Goal: Communication & Community: Answer question/provide support

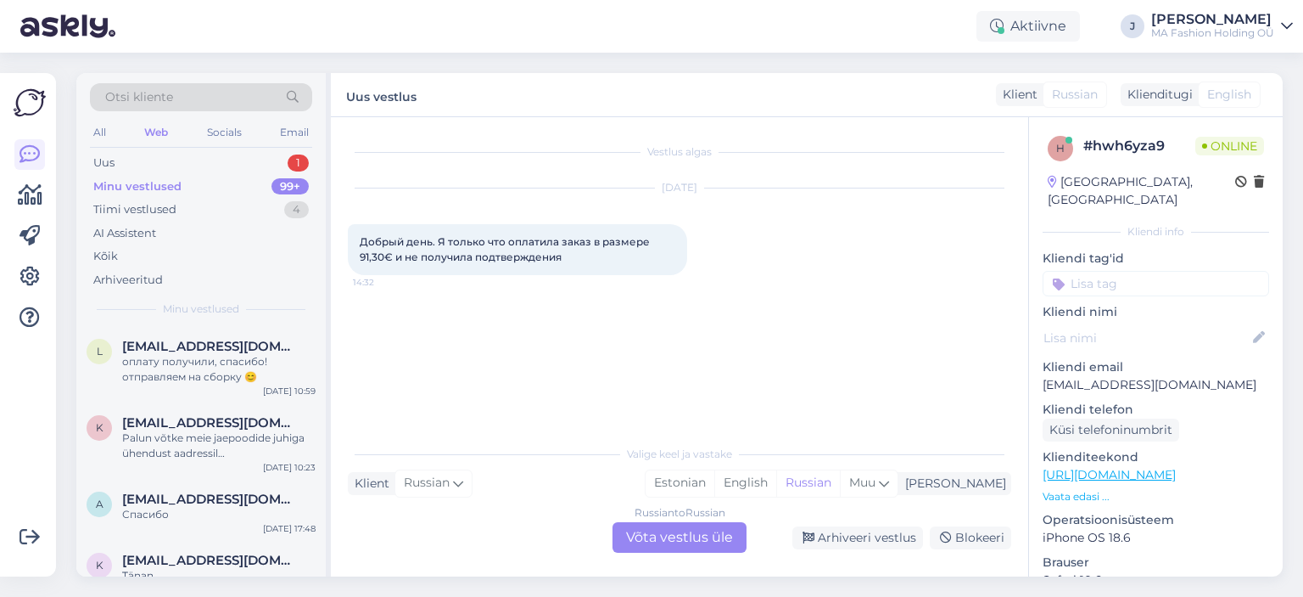
scroll to position [339, 0]
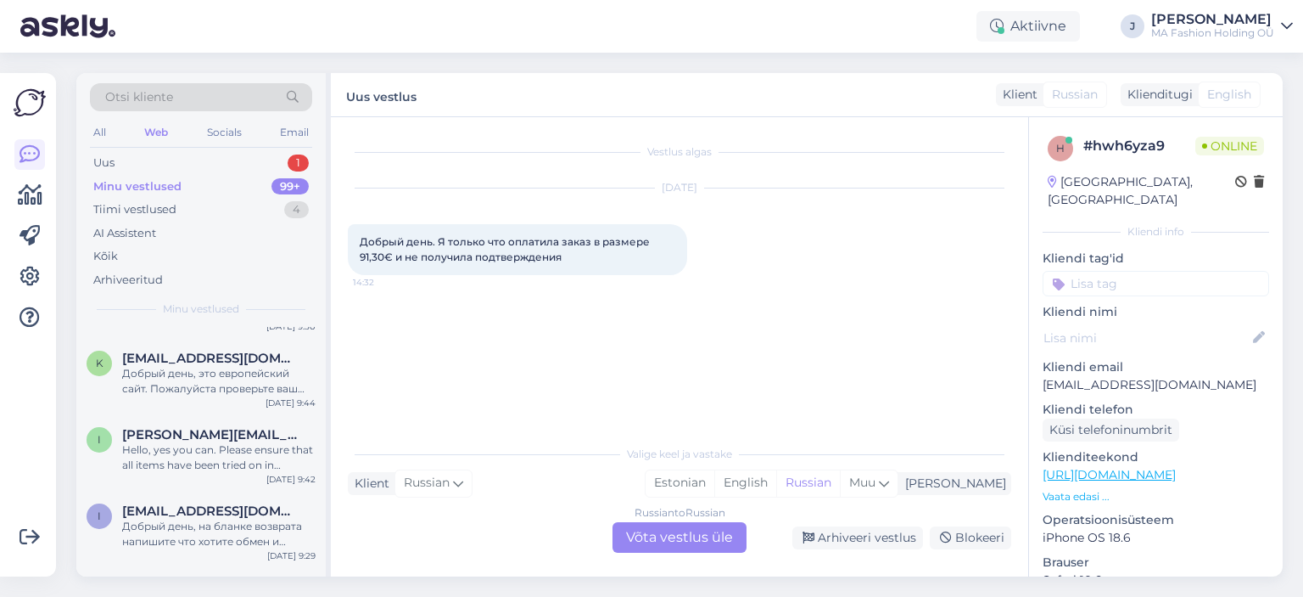
click at [670, 541] on div "Russian to Russian Võta vestlus üle" at bounding box center [680, 537] width 134 height 31
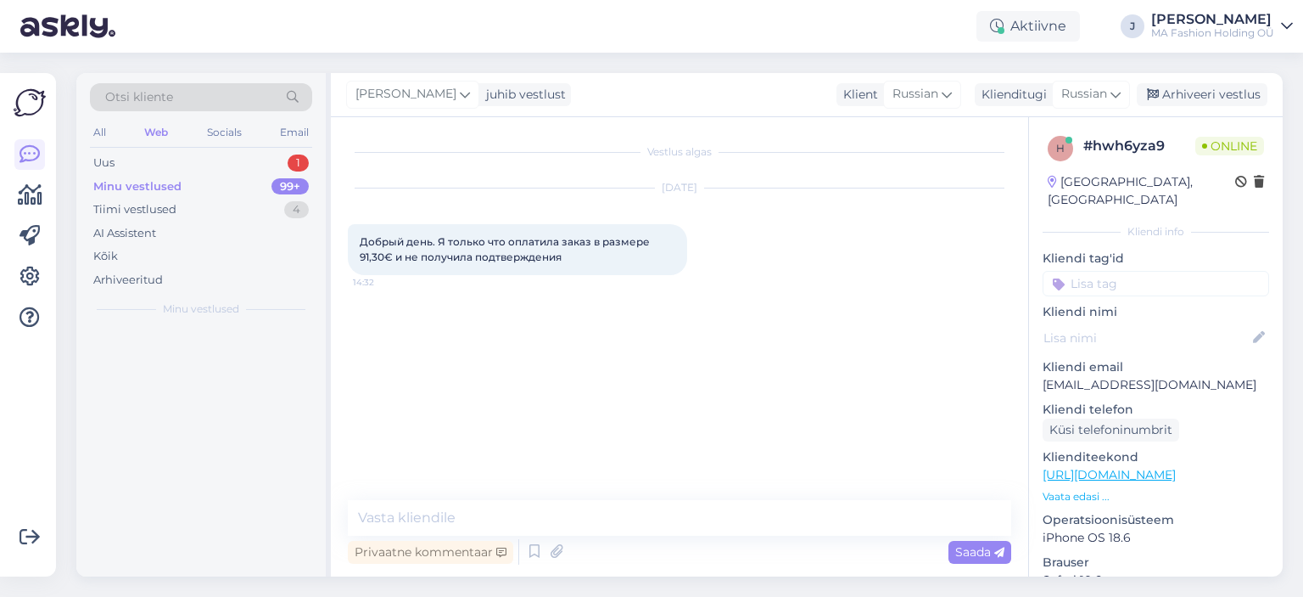
scroll to position [0, 0]
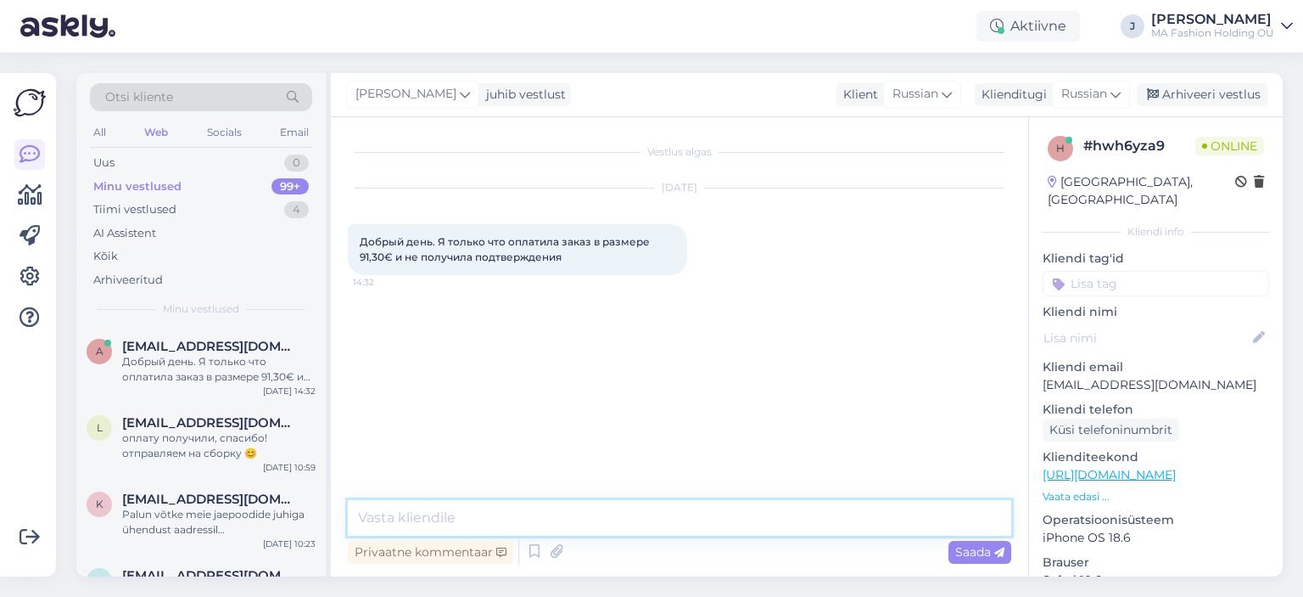
click at [655, 528] on textarea at bounding box center [680, 518] width 664 height 36
click at [662, 504] on textarea at bounding box center [680, 518] width 664 height 36
type textarea "Добрый день, сейчас проверю"
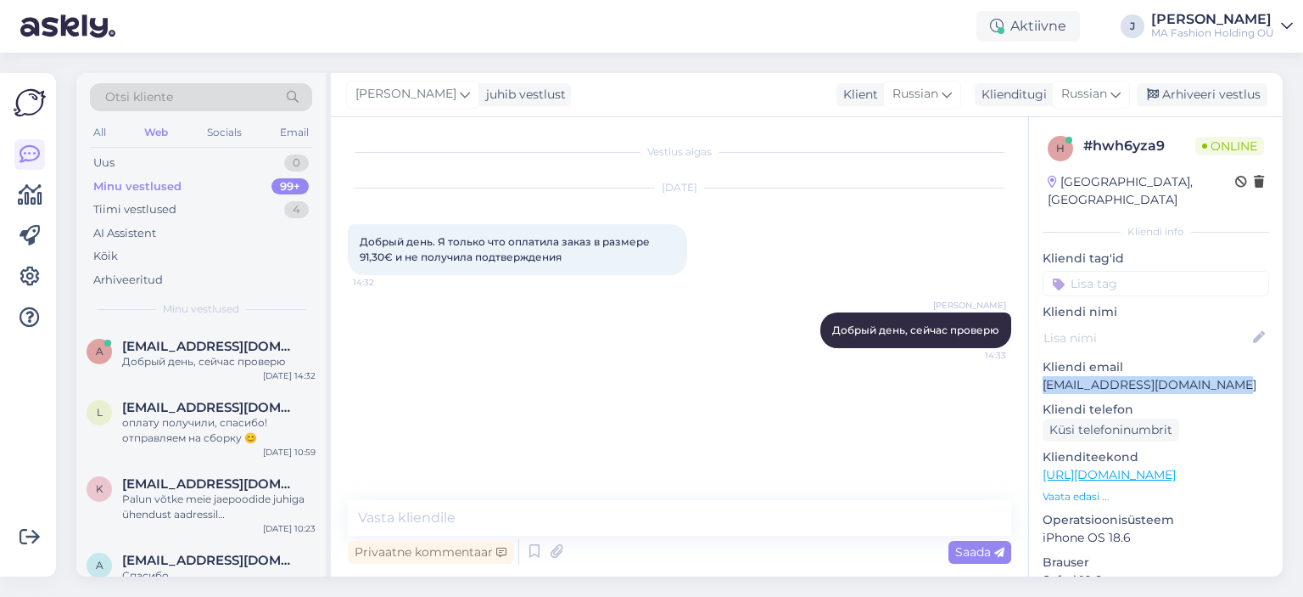
drag, startPoint x: 1211, startPoint y: 372, endPoint x: 1029, endPoint y: 376, distance: 181.6
click at [1029, 376] on div "h # hwh6yza9 Online [GEOGRAPHIC_DATA], [GEOGRAPHIC_DATA] Kliendi info Kliendi t…" at bounding box center [1156, 474] width 254 height 715
copy p "[EMAIL_ADDRESS][DOMAIN_NAME]"
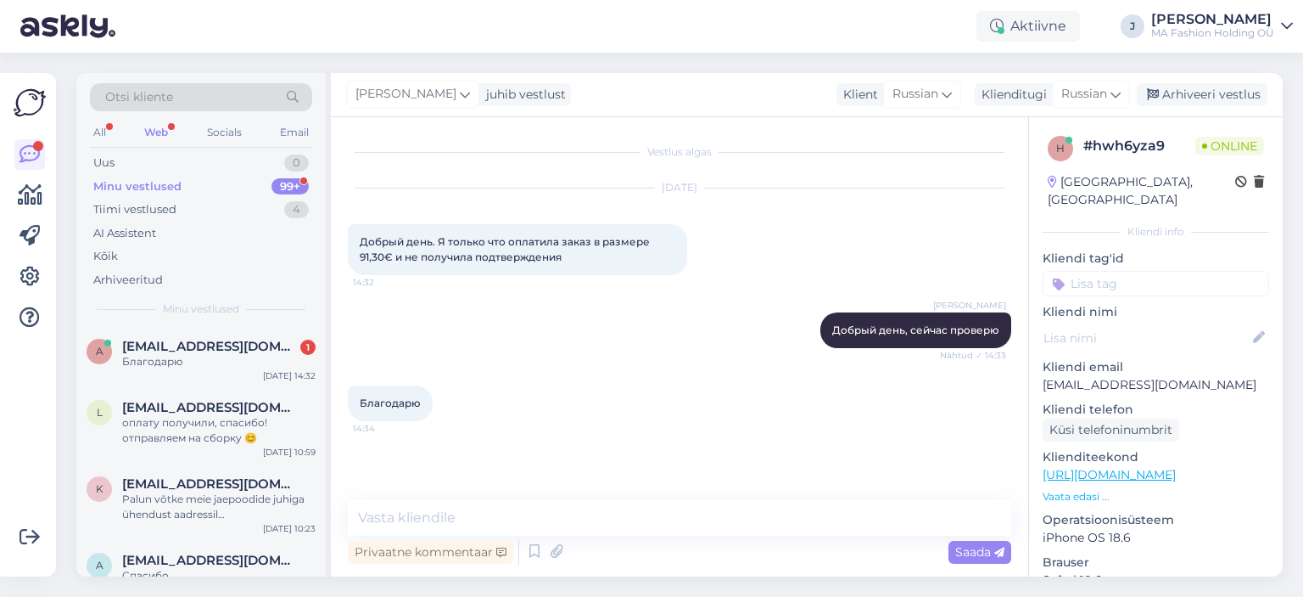
click at [540, 493] on div "Vestlus algas [DATE] Добрый день. Я только что оплатила заказ в размере 91,30€ …" at bounding box center [679, 346] width 697 height 459
click at [550, 504] on textarea at bounding box center [680, 518] width 664 height 36
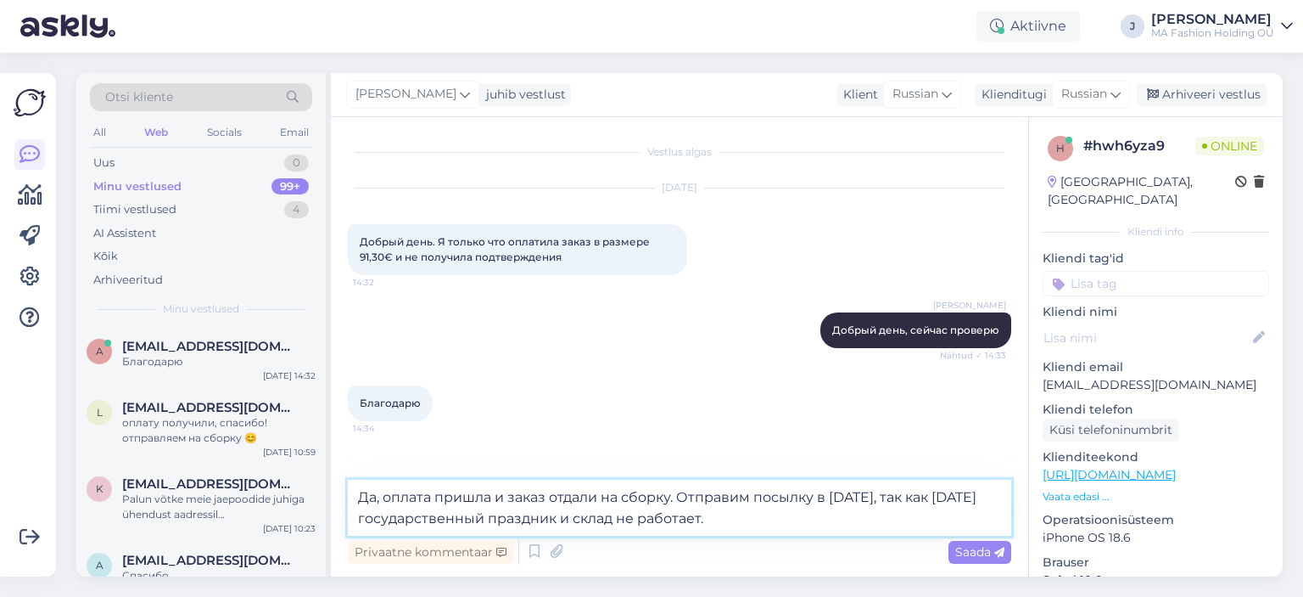
type textarea "Да, оплата пришла и заказ отдали на сборку. Отправим посылку в [DATE], так как …"
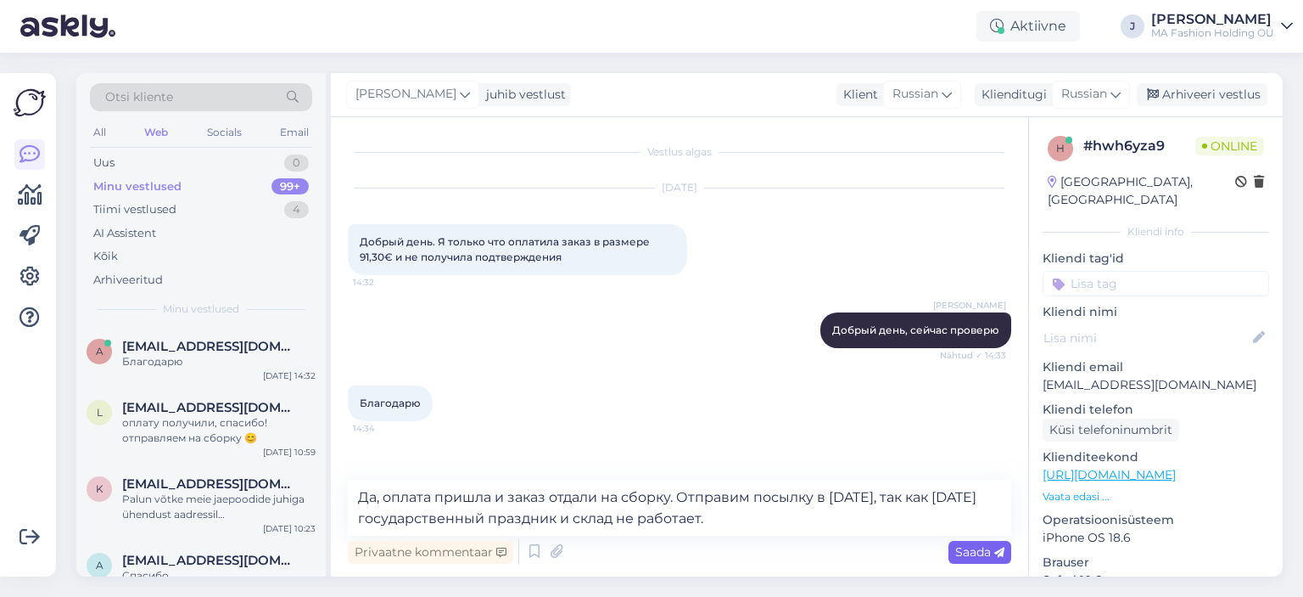
click at [990, 551] on span "Saada" at bounding box center [979, 551] width 49 height 15
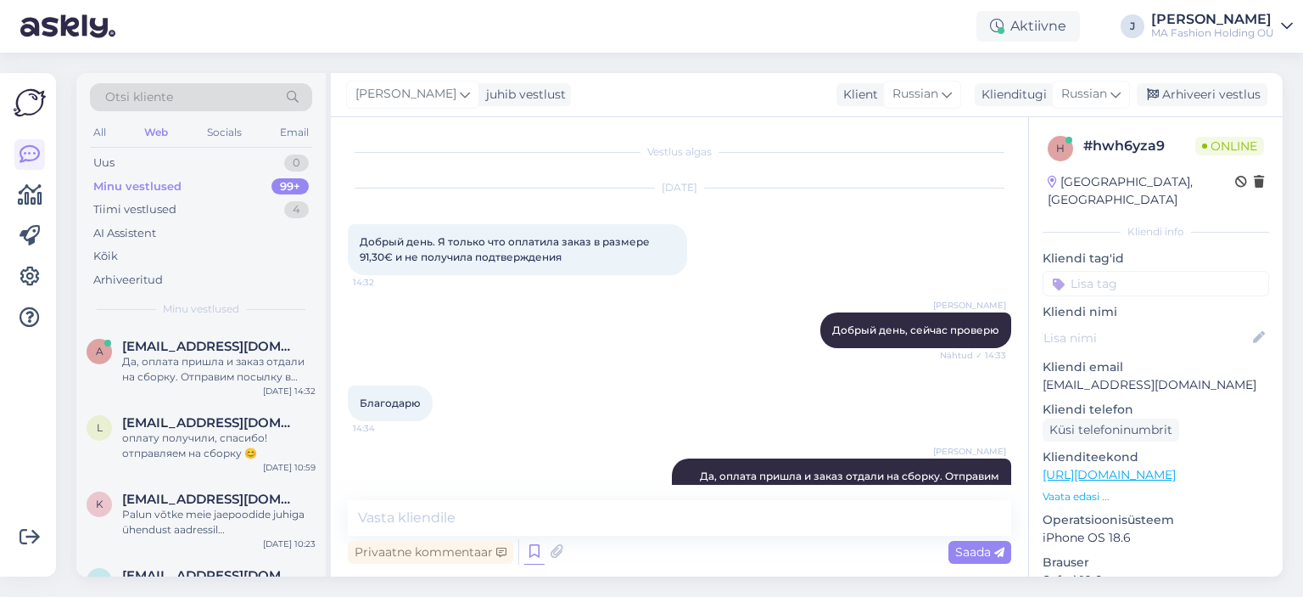
scroll to position [58, 0]
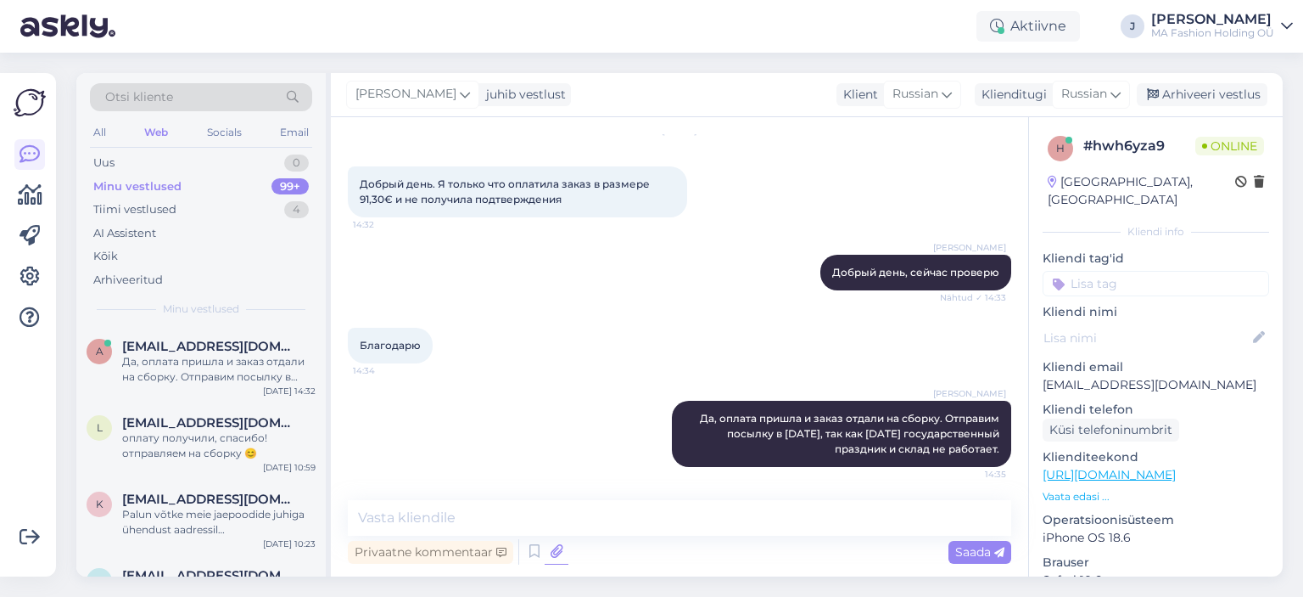
click at [563, 554] on icon at bounding box center [557, 551] width 24 height 25
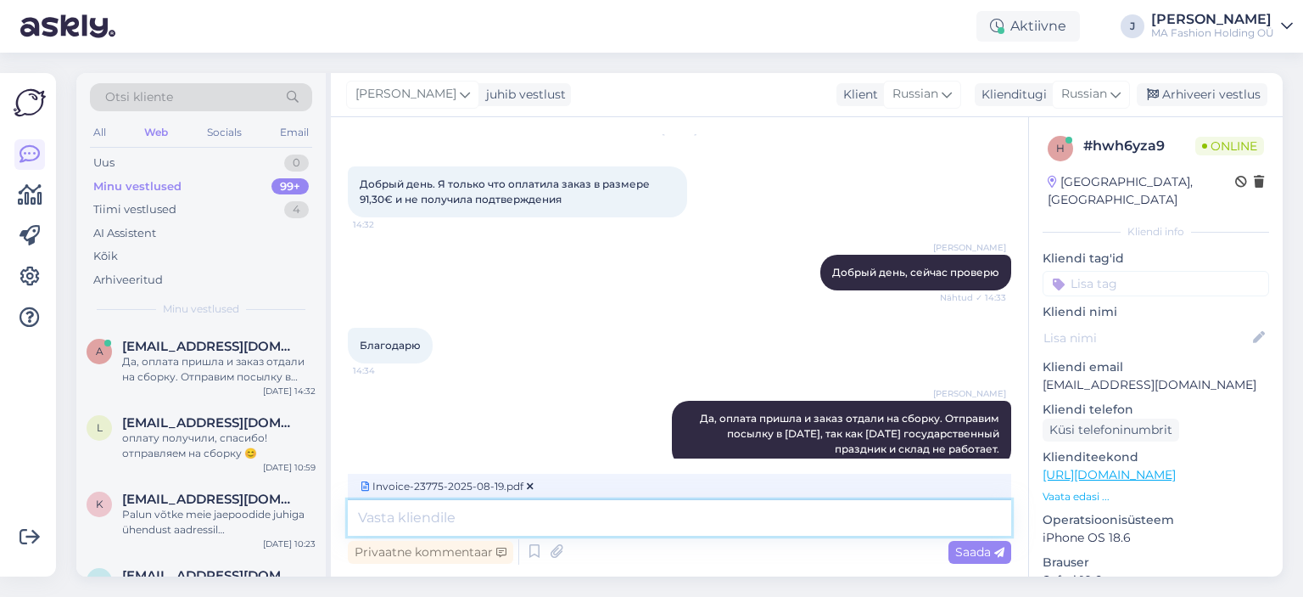
click at [706, 529] on textarea at bounding box center [680, 518] width 664 height 36
type textarea "подверждение заказа"
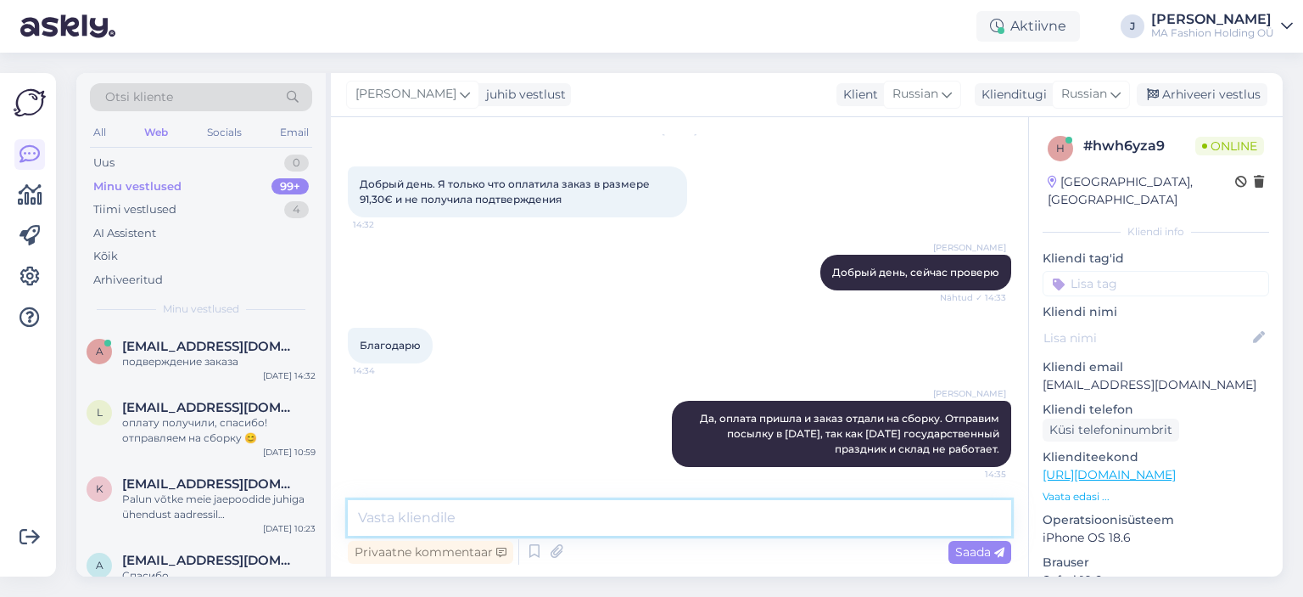
scroll to position [204, 0]
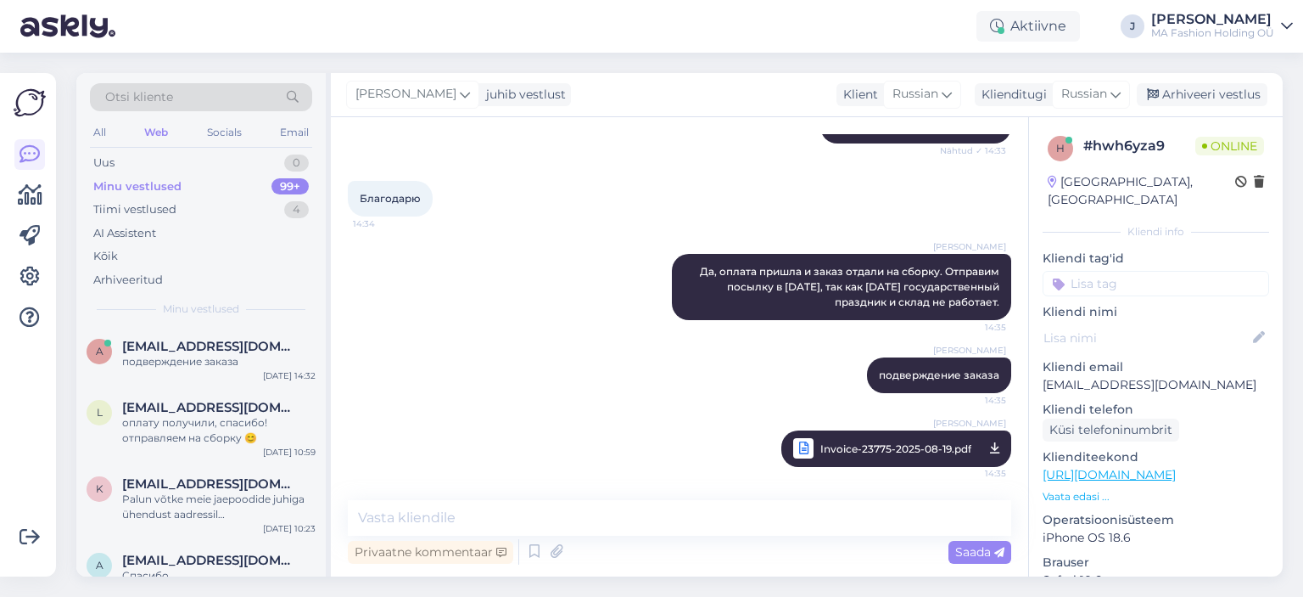
click at [846, 446] on span "Invoice-23775-2025-08-19.pdf" at bounding box center [896, 448] width 151 height 21
click at [354, 424] on div "[PERSON_NAME] подверждение заказа 14:35 [PERSON_NAME]-23775-2025-08-19.pdf 14:35" at bounding box center [680, 412] width 664 height 147
click at [887, 450] on span "Invoice-23775-2025-08-19.pdf" at bounding box center [896, 448] width 151 height 21
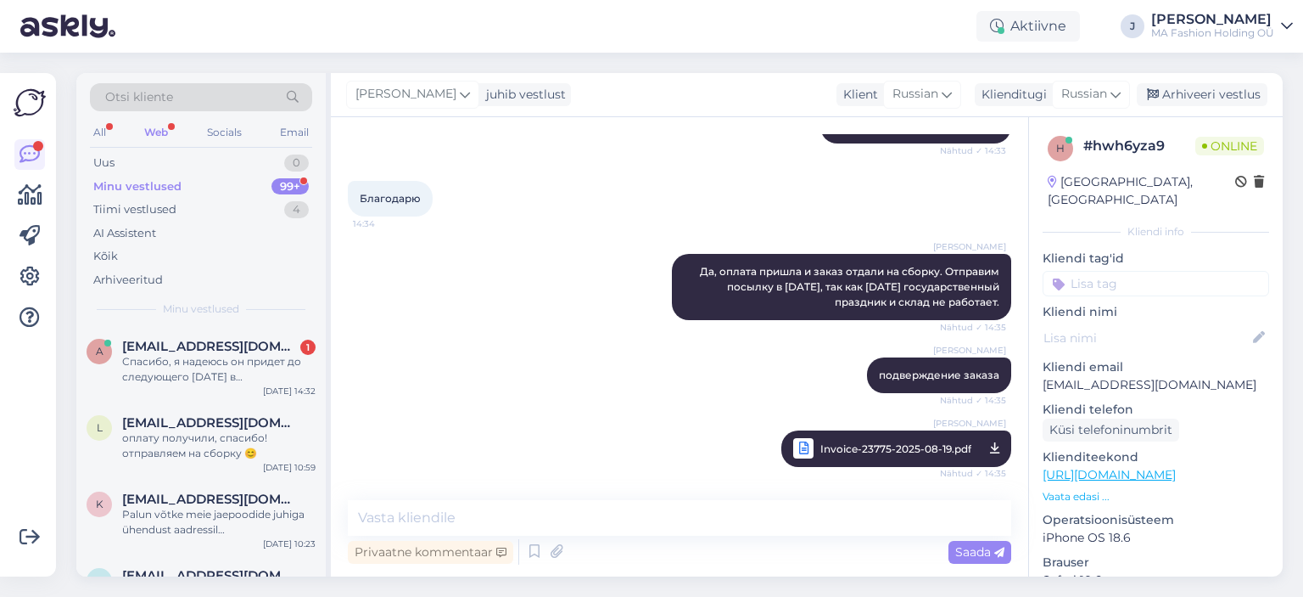
scroll to position [293, 0]
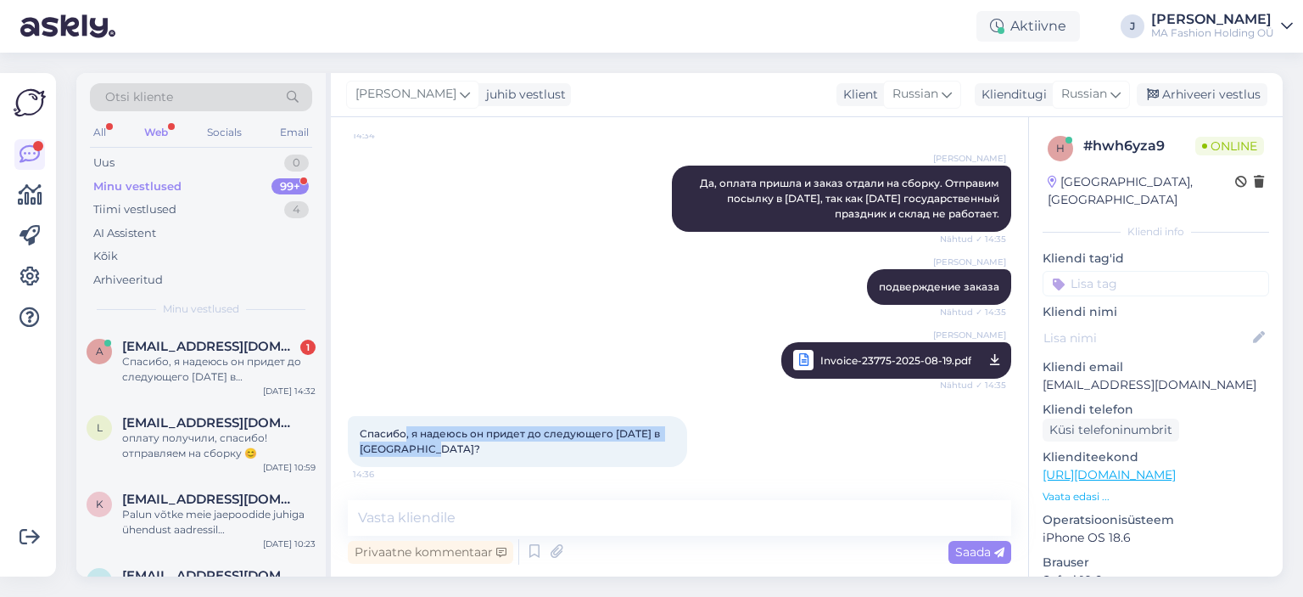
drag, startPoint x: 532, startPoint y: 447, endPoint x: 394, endPoint y: 433, distance: 139.1
click at [401, 430] on div "Спасибо, я надеюсь он придет до следующего [DATE] в [GEOGRAPHIC_DATA]? 14:36" at bounding box center [517, 441] width 339 height 51
click at [473, 451] on div "Спасибо, я надеюсь он придет до следующего [DATE] в [GEOGRAPHIC_DATA]? 14:36" at bounding box center [517, 441] width 339 height 51
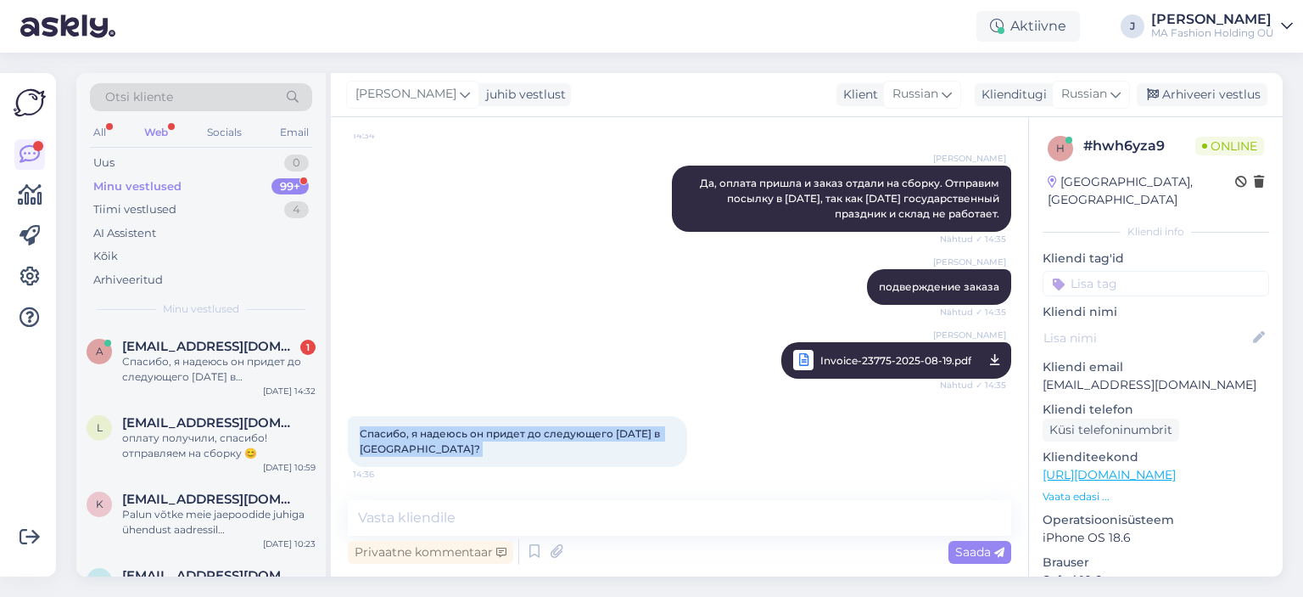
click at [461, 446] on div "Спасибо, я надеюсь он придет до следующего [DATE] в [GEOGRAPHIC_DATA]? 14:36" at bounding box center [517, 441] width 339 height 51
drag, startPoint x: 465, startPoint y: 444, endPoint x: 344, endPoint y: 445, distance: 120.5
click at [344, 445] on div "Vestlus algas [DATE] Добрый день. Я только что оплатила заказ в размере 91,30€ …" at bounding box center [679, 346] width 697 height 459
click at [343, 445] on div "Vestlus algas [DATE] Добрый день. Я только что оплатила заказ в размере 91,30€ …" at bounding box center [679, 346] width 697 height 459
drag, startPoint x: 375, startPoint y: 427, endPoint x: 361, endPoint y: 429, distance: 13.8
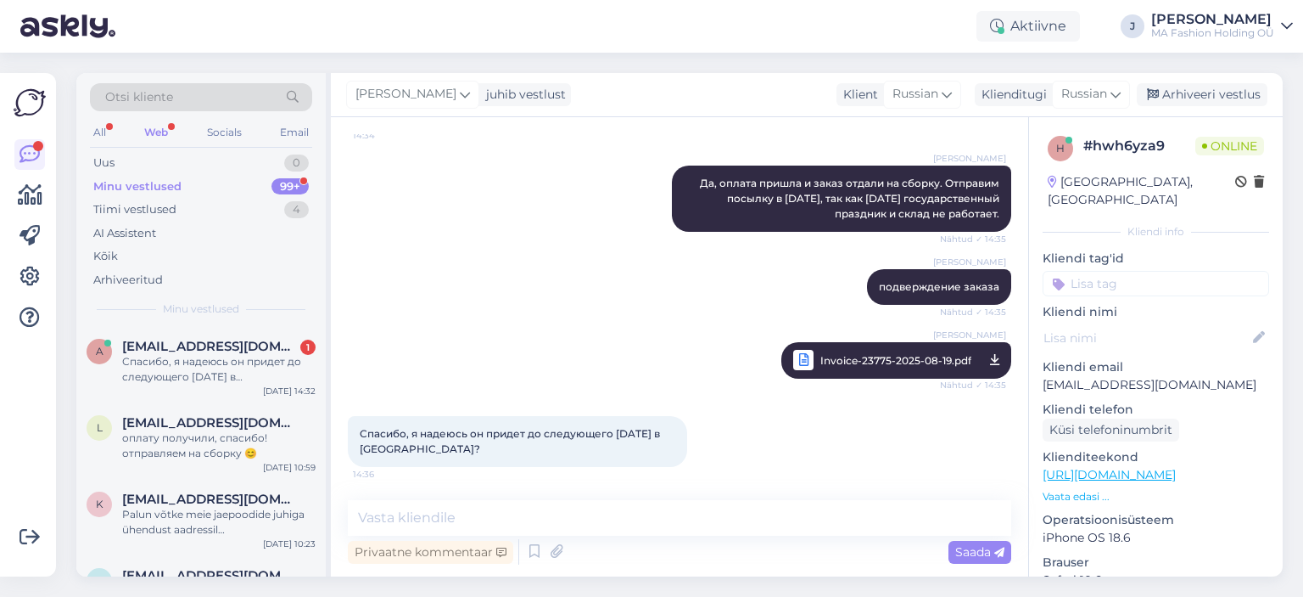
click at [376, 427] on span "Спасибо, я надеюсь он придет до следующего [DATE] в [GEOGRAPHIC_DATA]?" at bounding box center [511, 441] width 303 height 28
drag, startPoint x: 361, startPoint y: 429, endPoint x: 424, endPoint y: 444, distance: 64.4
click at [424, 444] on span "Спасибо, я надеюсь он придет до следующего [DATE] в [GEOGRAPHIC_DATA]?" at bounding box center [511, 441] width 303 height 28
click at [476, 437] on span "Спасибо, я надеюсь он придет до следующего [DATE] в [GEOGRAPHIC_DATA]?" at bounding box center [511, 441] width 303 height 28
click at [453, 516] on textarea at bounding box center [680, 518] width 664 height 36
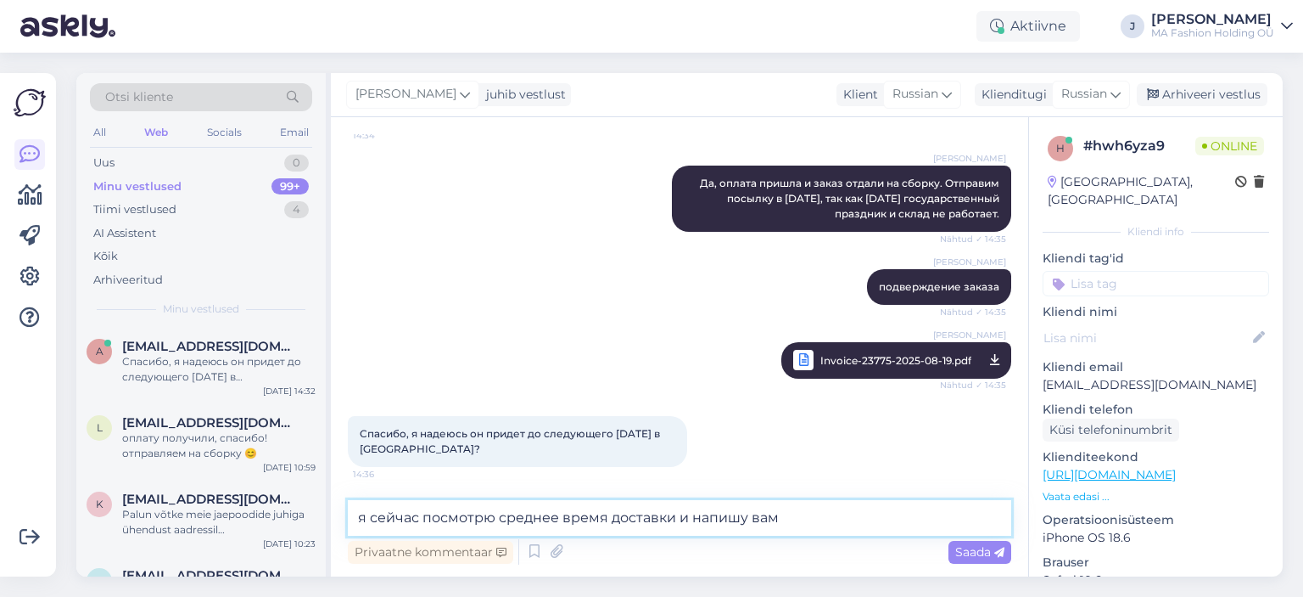
type textarea "я сейчас посмотрю среднее время доставки и напишу вам"
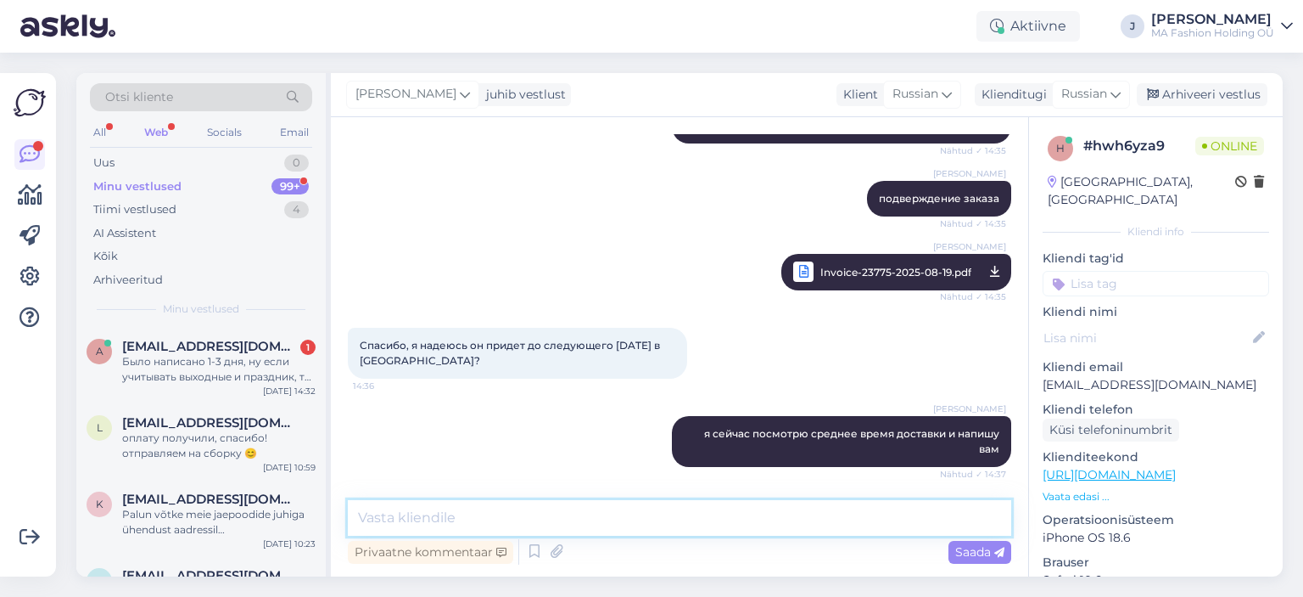
scroll to position [469, 0]
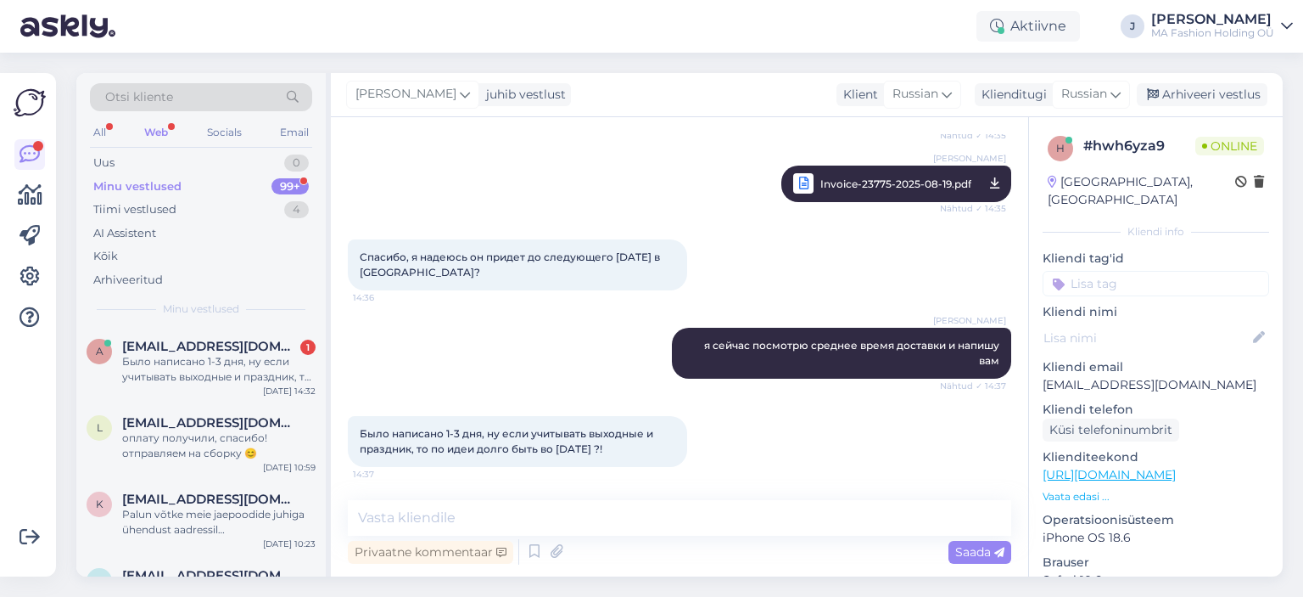
click at [533, 496] on div "Vestlus algas [DATE] Добрый день. Я только что оплатила заказ в размере 91,30€ …" at bounding box center [679, 346] width 697 height 459
click at [552, 505] on textarea at bounding box center [680, 518] width 664 height 36
click at [564, 518] on textarea at bounding box center [680, 518] width 664 height 36
type textarea "-"
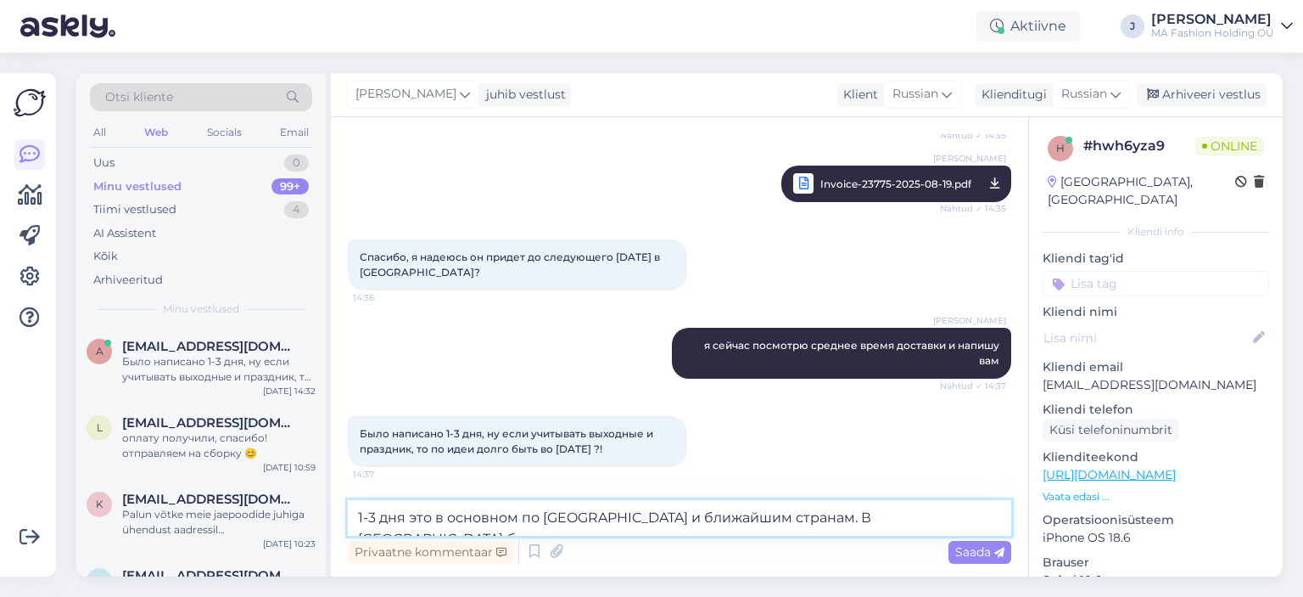
type textarea "1-3 дня это в основном по [GEOGRAPHIC_DATA] и ближайшим странам. В [GEOGRAPHIC_…"
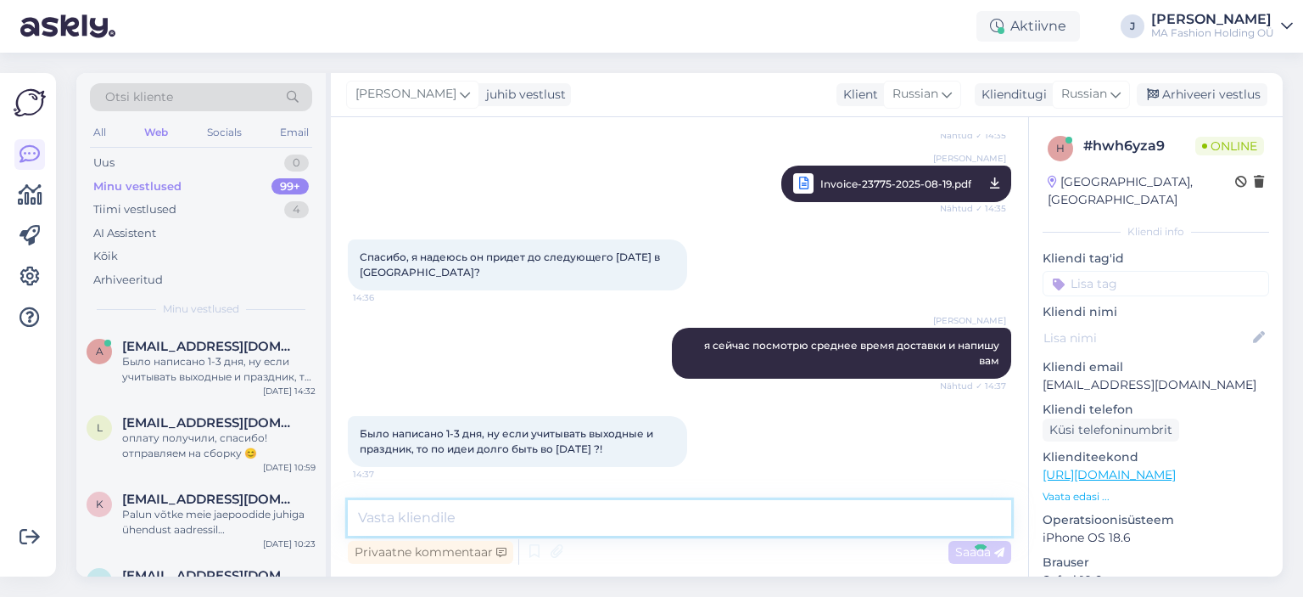
scroll to position [557, 0]
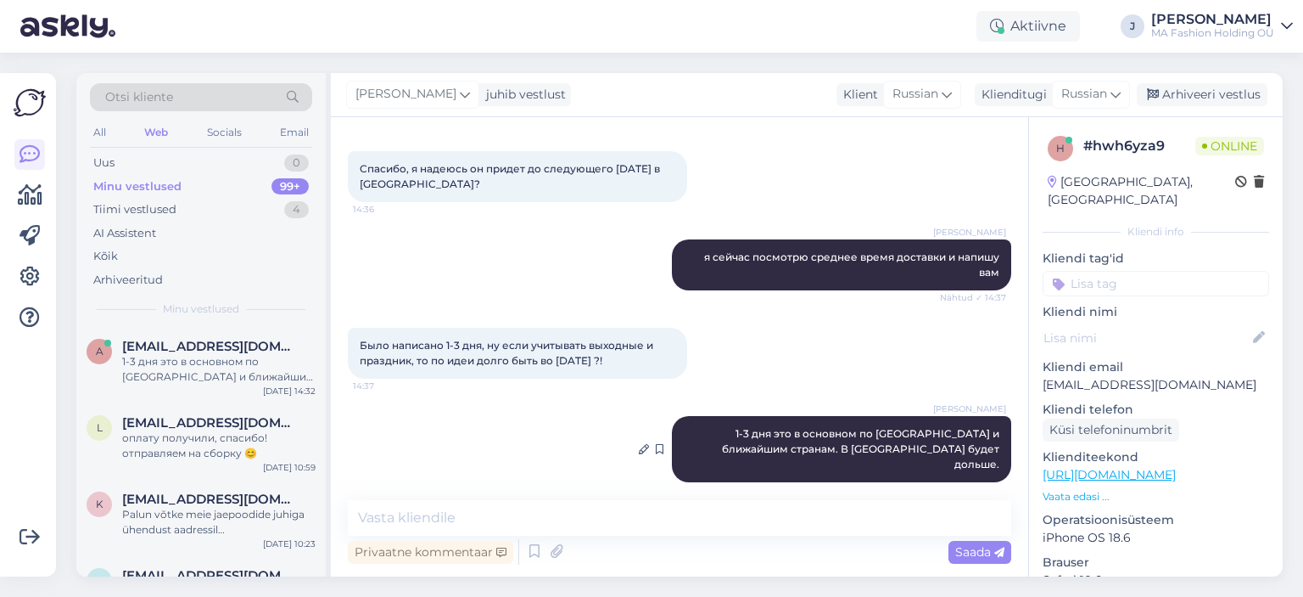
click at [815, 445] on div "[PERSON_NAME] 1-3 дня это в основном по [GEOGRAPHIC_DATA] и ближайшим странам. …" at bounding box center [841, 449] width 339 height 66
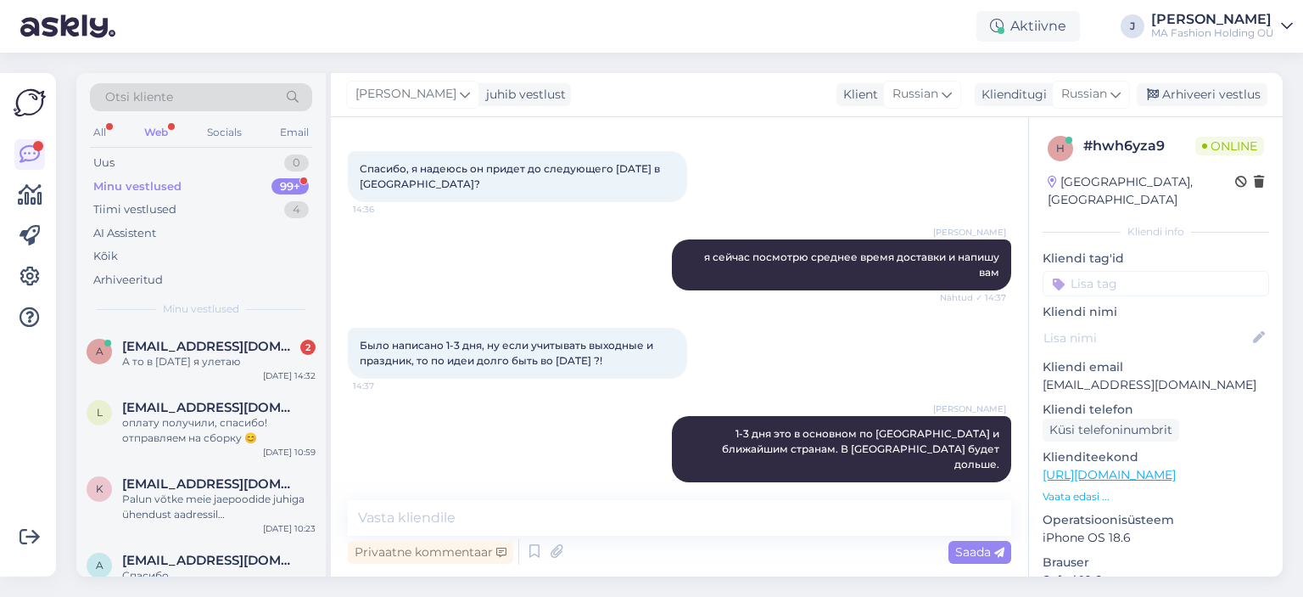
scroll to position [703, 0]
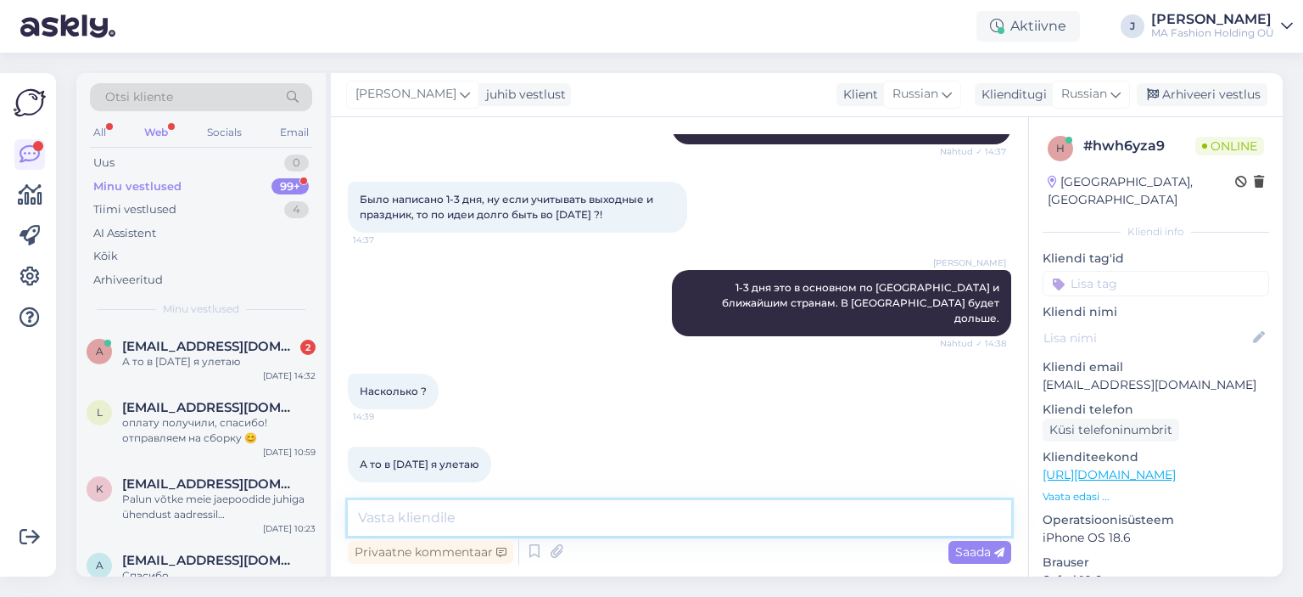
click at [506, 531] on textarea at bounding box center [680, 518] width 664 height 36
click at [468, 497] on div "Vestlus algas [DATE] Добрый день. Я только что оплатила заказ в размере 91,30€ …" at bounding box center [679, 346] width 697 height 459
click at [480, 515] on textarea at bounding box center [680, 518] width 664 height 36
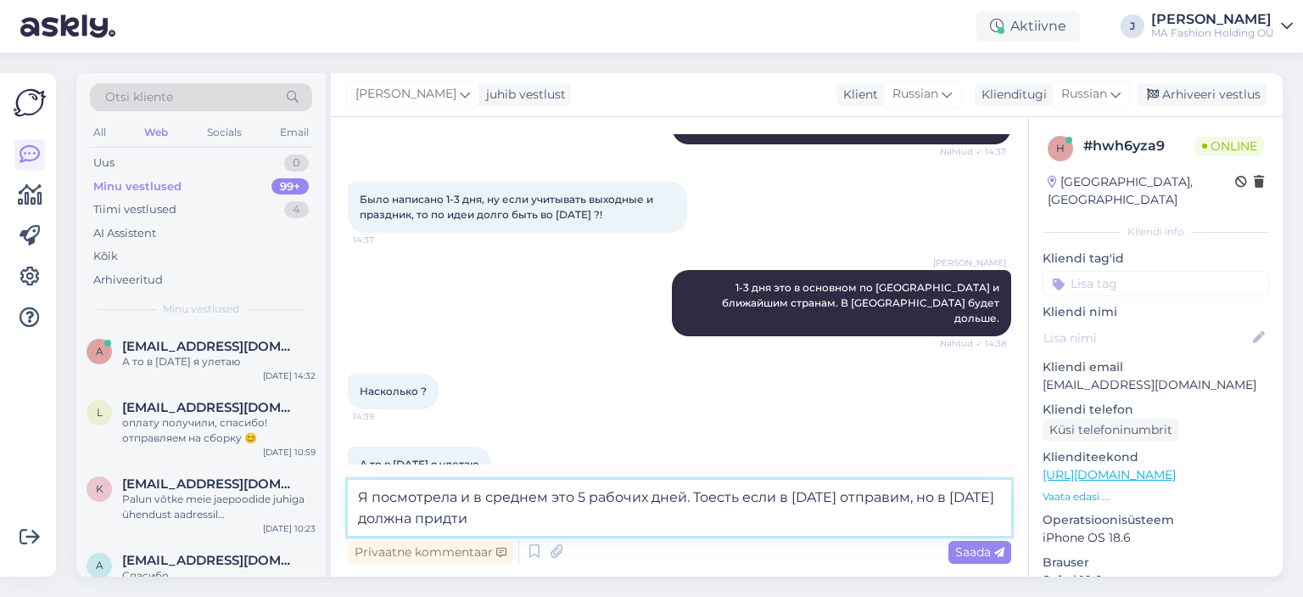
click at [355, 515] on textarea "Я посмотрела и в среднем это 5 рабочих дней. Тоесть если в [DATE] отправим, но …" at bounding box center [680, 507] width 664 height 56
click at [408, 522] on textarea "Я посмотрела и в среднем это 5 рабочих дней. Тоесть если в [DATE] отправим, но …" at bounding box center [680, 507] width 664 height 56
click at [943, 495] on textarea "Я посмотрела и в среднем это 5 рабочих дней. Тоесть если в [DATE] отправим, но …" at bounding box center [680, 507] width 664 height 56
click at [991, 493] on textarea "Я посмотрела и в среднем это 5 рабочих дней. Тоесть если в [DATE] отправим, то …" at bounding box center [680, 507] width 664 height 56
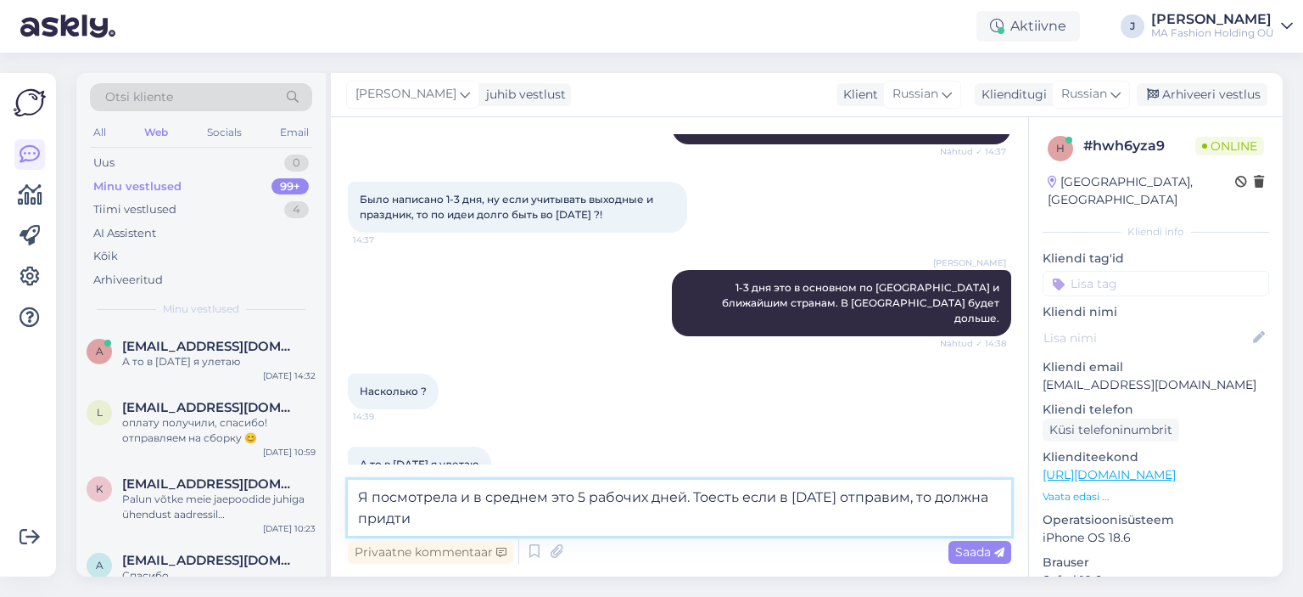
click at [567, 528] on textarea "Я посмотрела и в среднем это 5 рабочих дней. Тоесть если в [DATE] отправим, то …" at bounding box center [680, 507] width 664 height 56
type textarea "Я посмотрела и в среднем это 5 рабочих дней. Тоесть если в [DATE] отправим, то …"
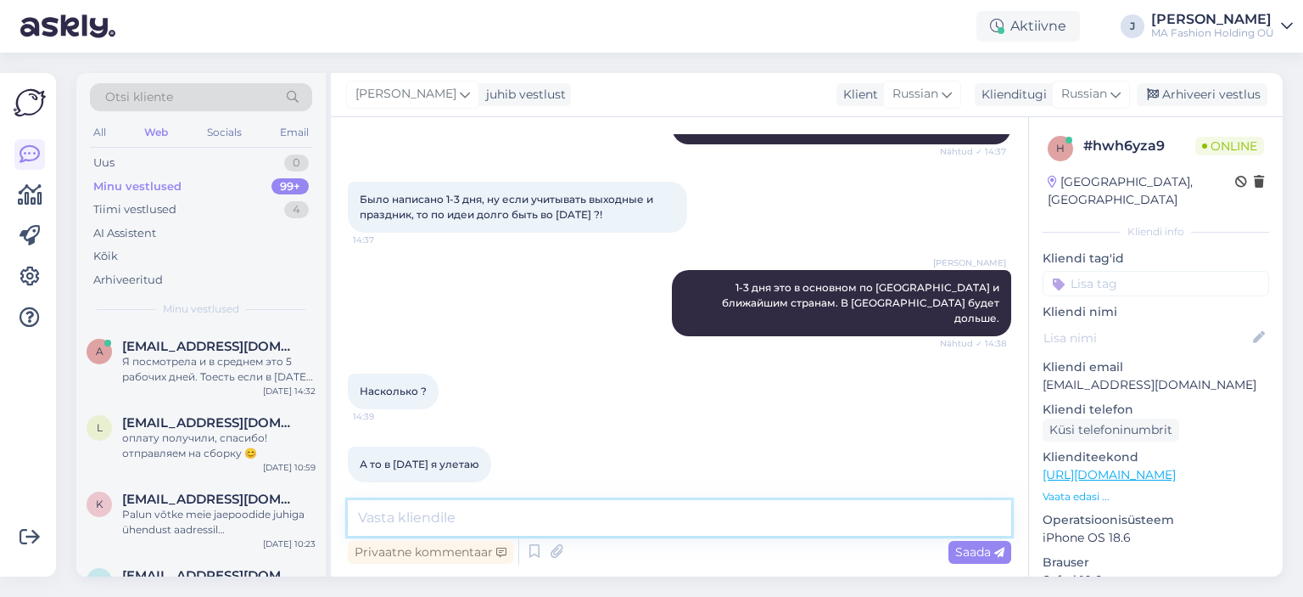
scroll to position [807, 0]
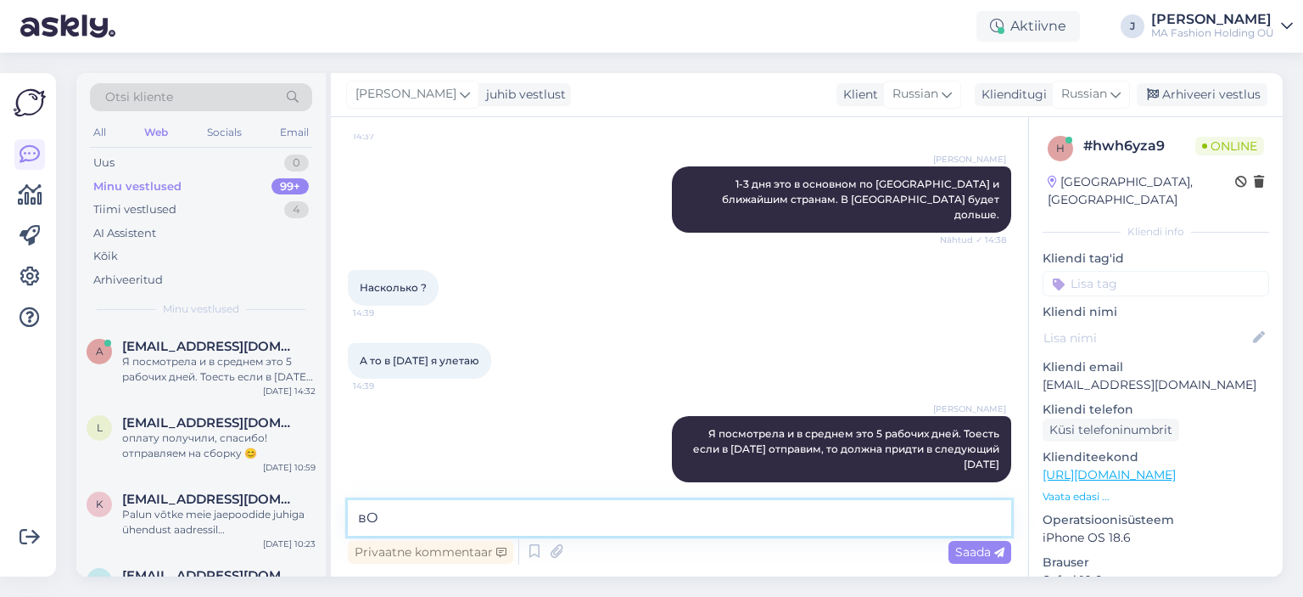
type textarea "в"
type textarea "Ф"
type textarea "[PERSON_NAME]"
type textarea "Ы"
type textarea "[PERSON_NAME]"
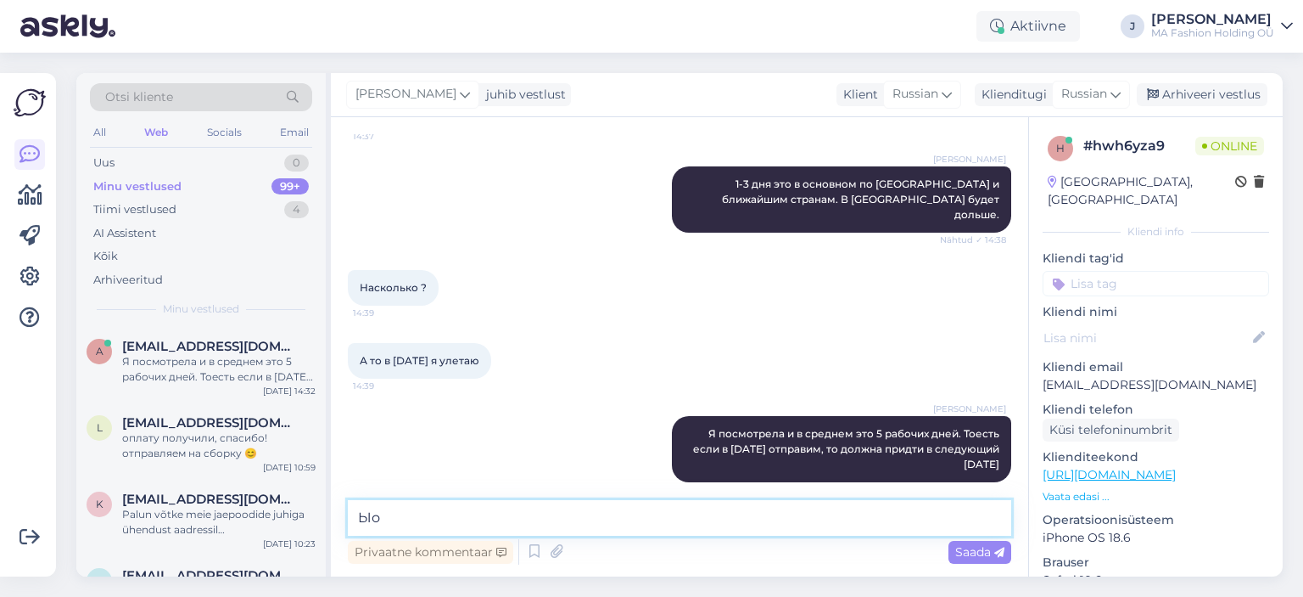
type textarea "Ы"
type textarea "Во сколько у вас самолет?"
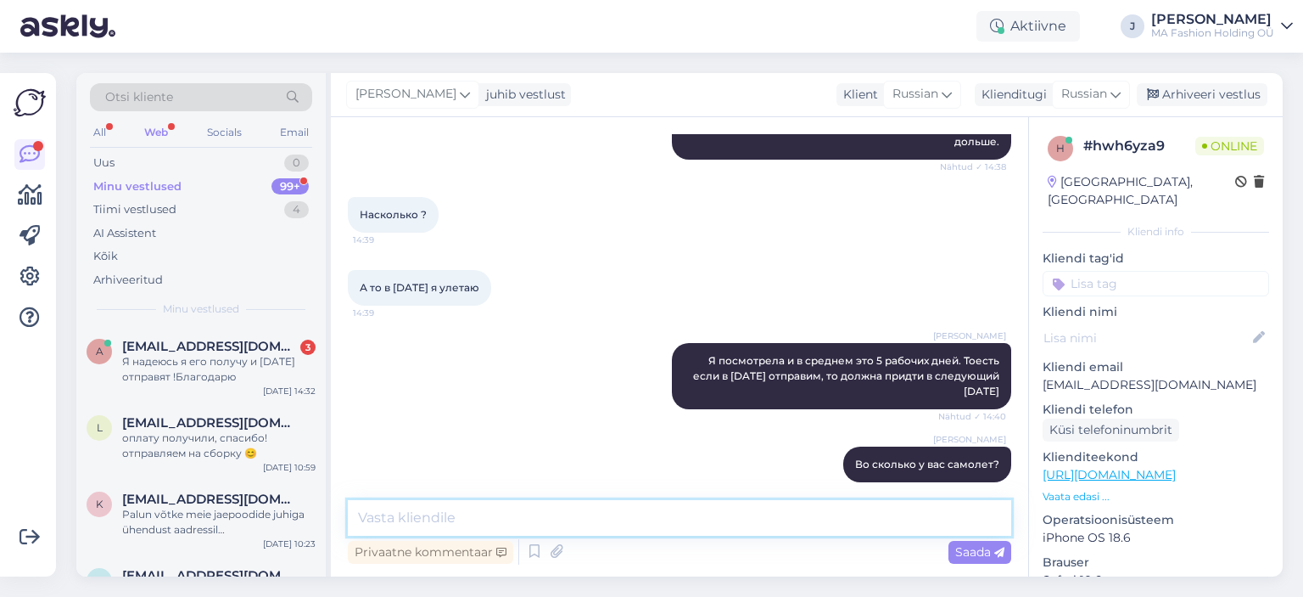
scroll to position [1099, 0]
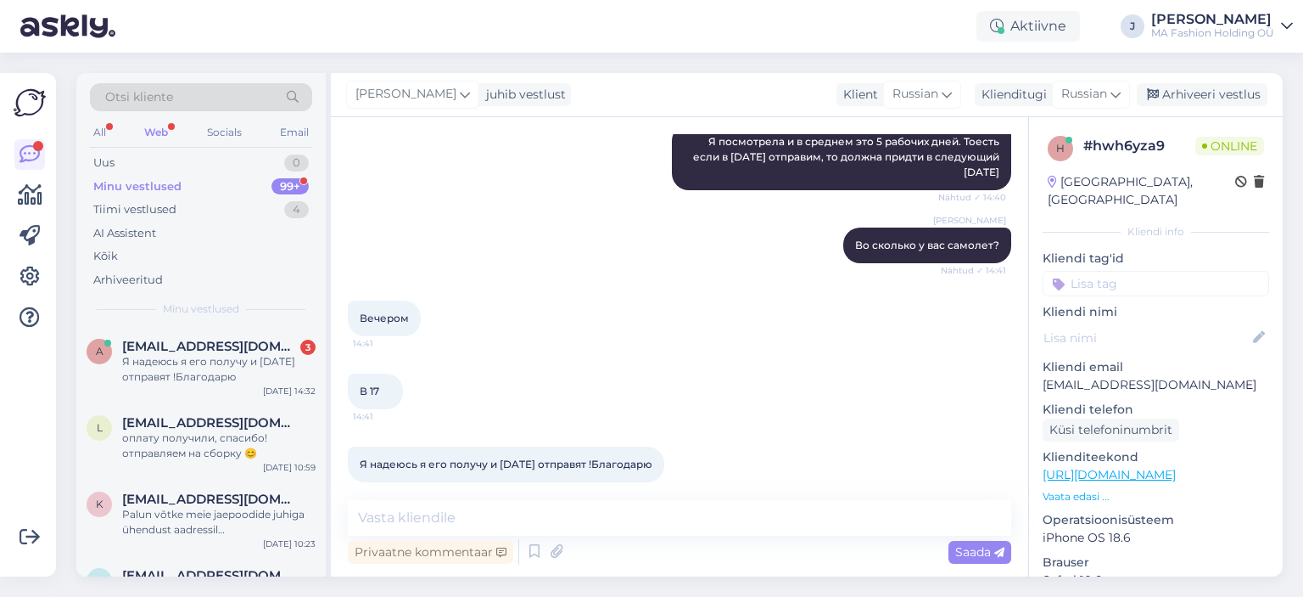
click at [469, 467] on div "Я надеюсь я его получу и [DATE] отправят !Благодарю 14:42" at bounding box center [680, 464] width 664 height 73
click at [469, 457] on span "Я надеюсь я его получу и [DATE] отправят !Благодарю" at bounding box center [506, 463] width 293 height 13
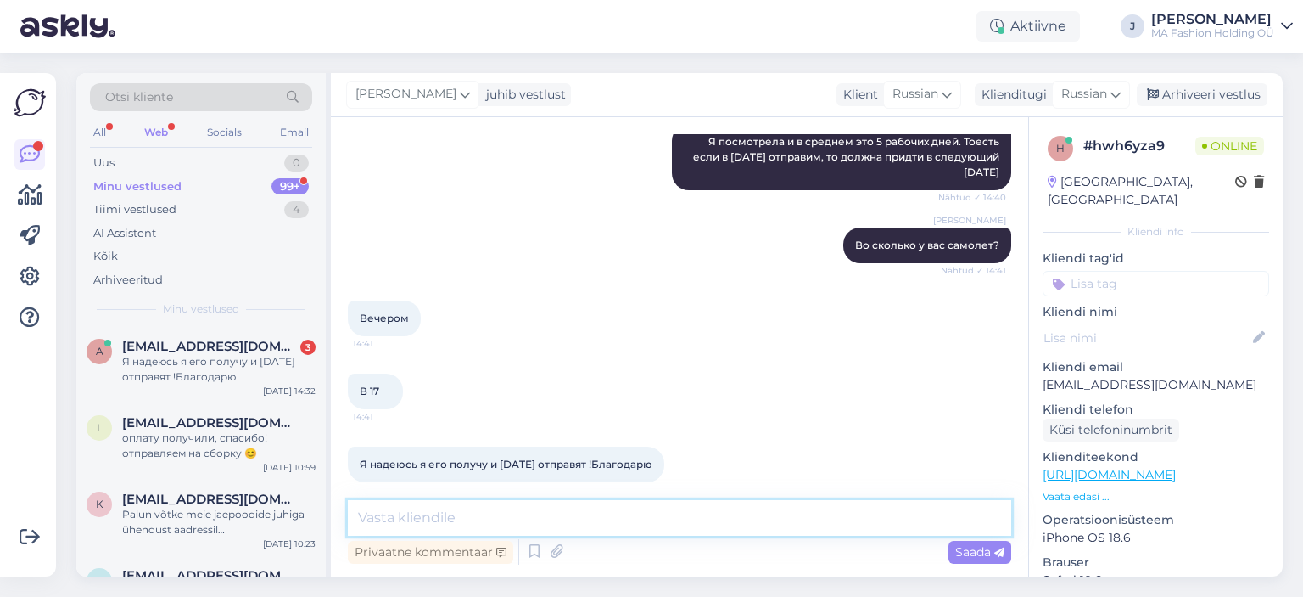
click at [481, 509] on textarea at bounding box center [680, 518] width 664 height 36
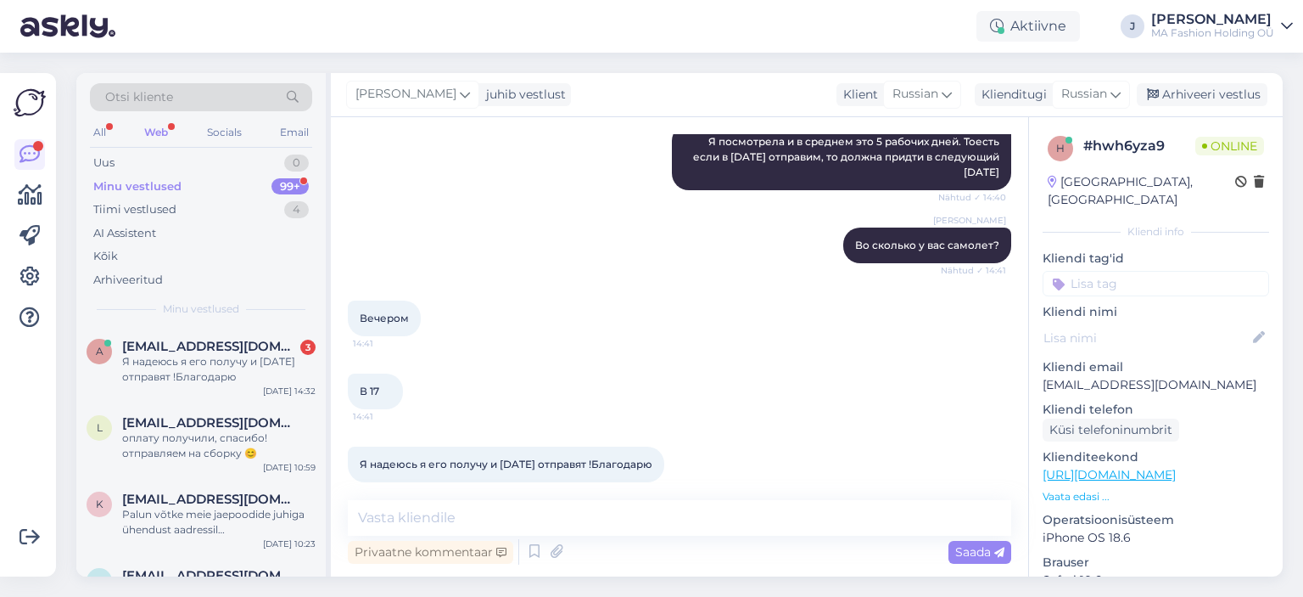
click at [482, 457] on span "Я надеюсь я его получу и [DATE] отправят !Благодарю" at bounding box center [506, 463] width 293 height 13
click at [703, 441] on div "Я надеюсь я его получу и [DATE] отправят !Благодарю 14:42" at bounding box center [680, 464] width 664 height 73
click at [634, 457] on span "Я надеюсь я его получу и [DATE] отправят !Благодарю" at bounding box center [506, 463] width 293 height 13
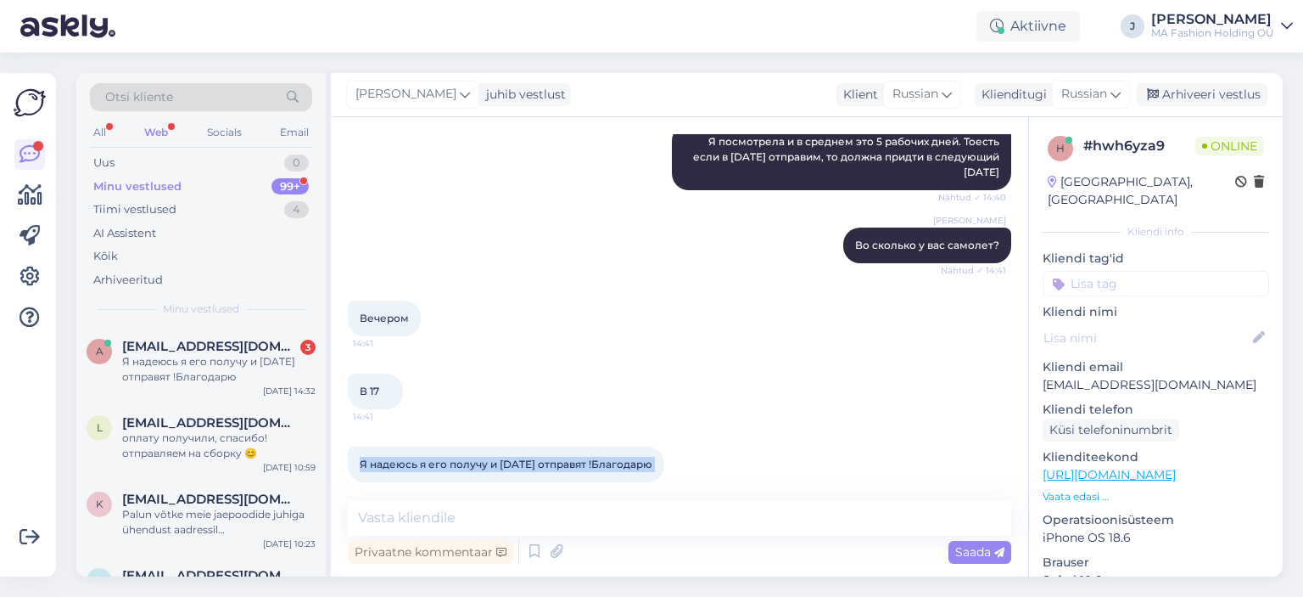
click at [634, 457] on span "Я надеюсь я его получу и [DATE] отправят !Благодарю" at bounding box center [506, 463] width 293 height 13
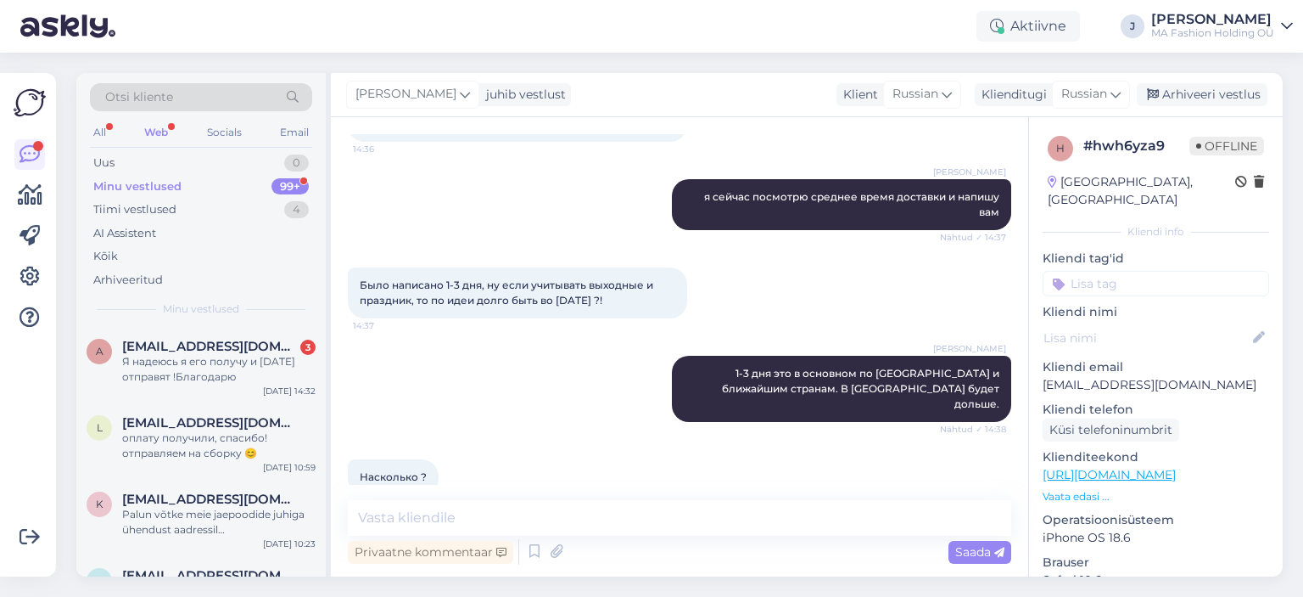
scroll to position [590, 0]
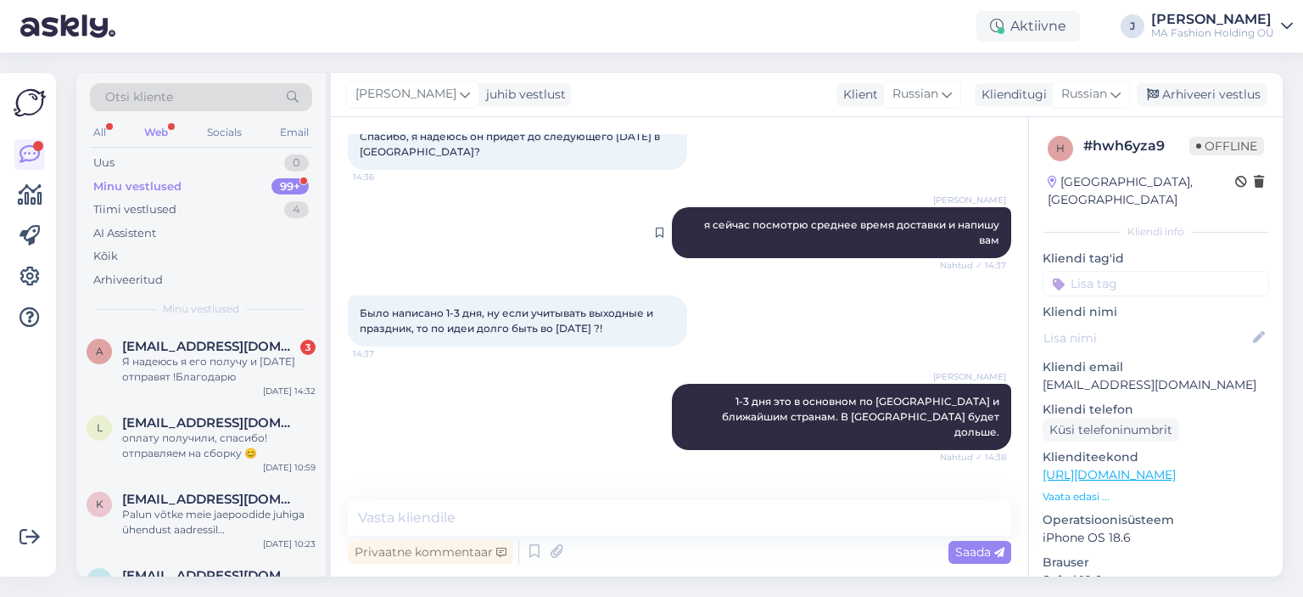
click at [757, 240] on div "[PERSON_NAME] я сейчас посмотрю среднее время доставки и напишу вам Nähtud ✓ 14…" at bounding box center [841, 232] width 339 height 51
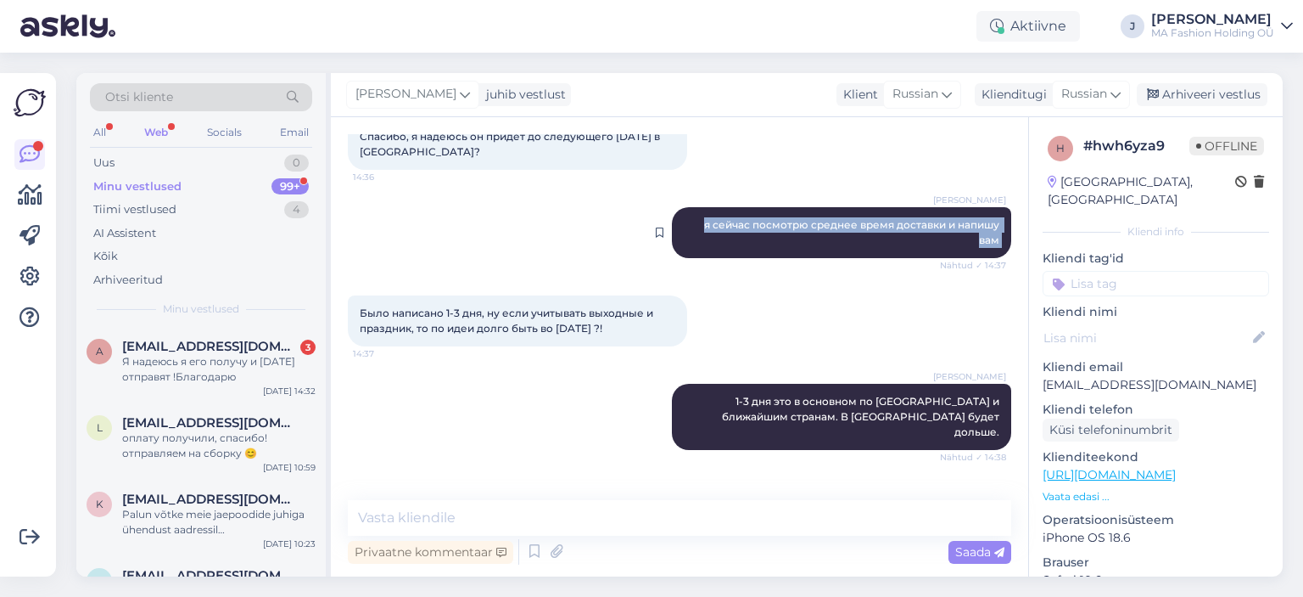
click at [757, 240] on div "[PERSON_NAME] я сейчас посмотрю среднее время доставки и напишу вам Nähtud ✓ 14…" at bounding box center [841, 232] width 339 height 51
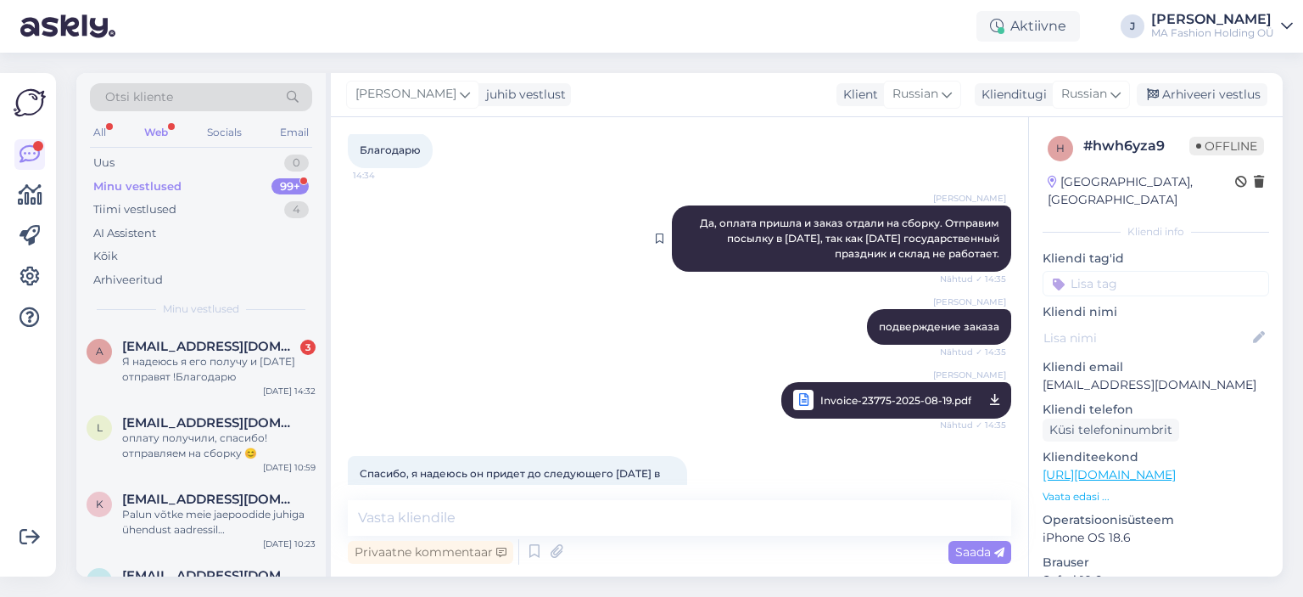
scroll to position [250, 0]
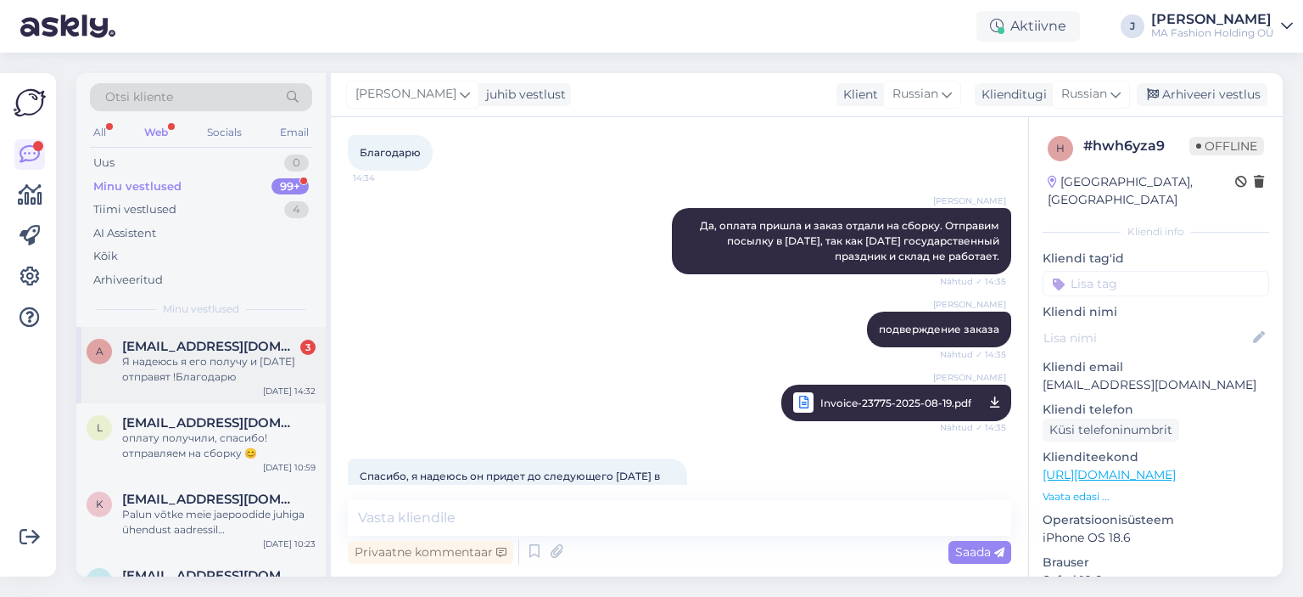
click at [244, 381] on div "Я надеюсь я его получу и [DATE] отправят !Благодарю" at bounding box center [218, 369] width 193 height 31
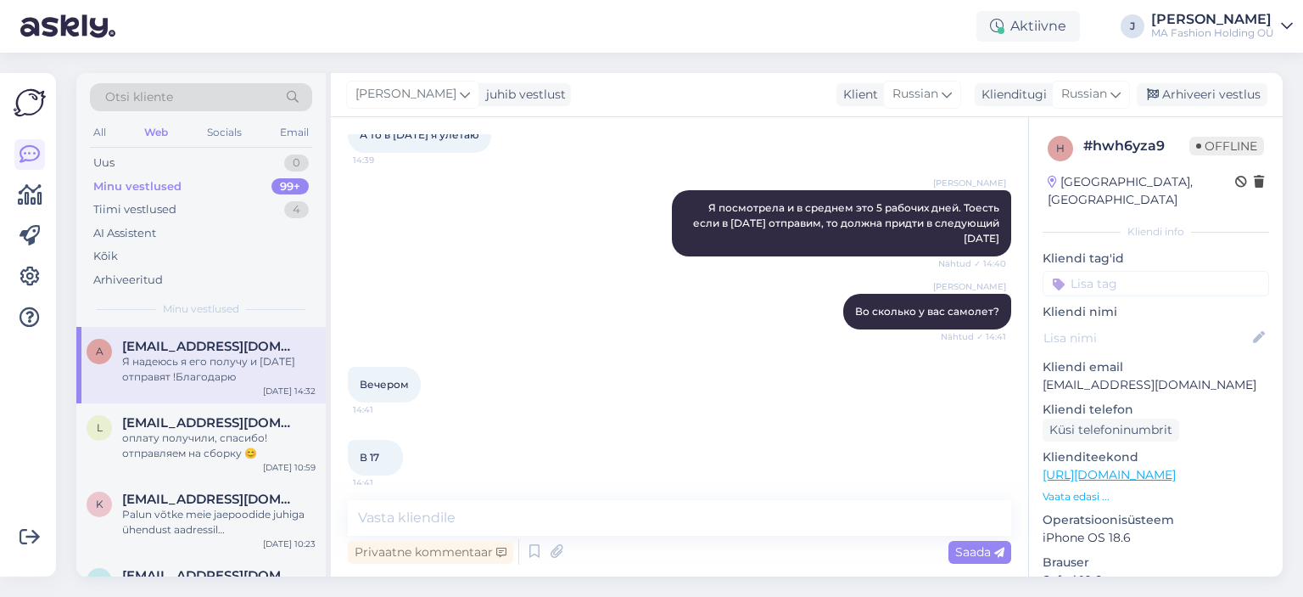
scroll to position [1099, 0]
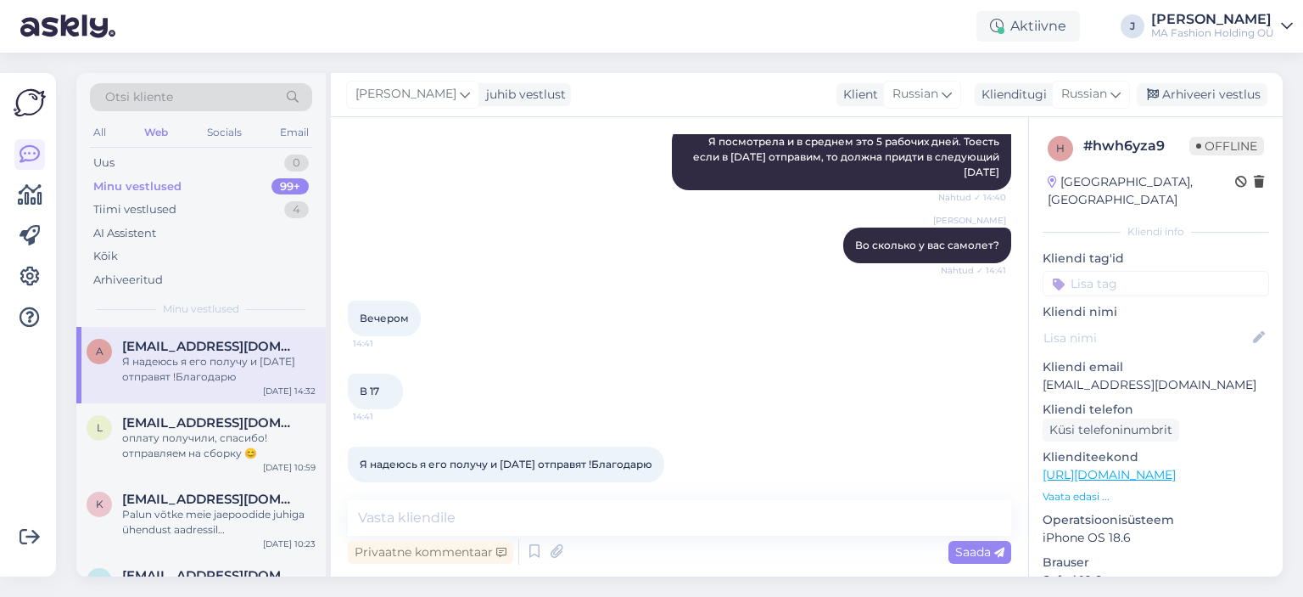
click at [214, 315] on span "Minu vestlused" at bounding box center [201, 308] width 76 height 15
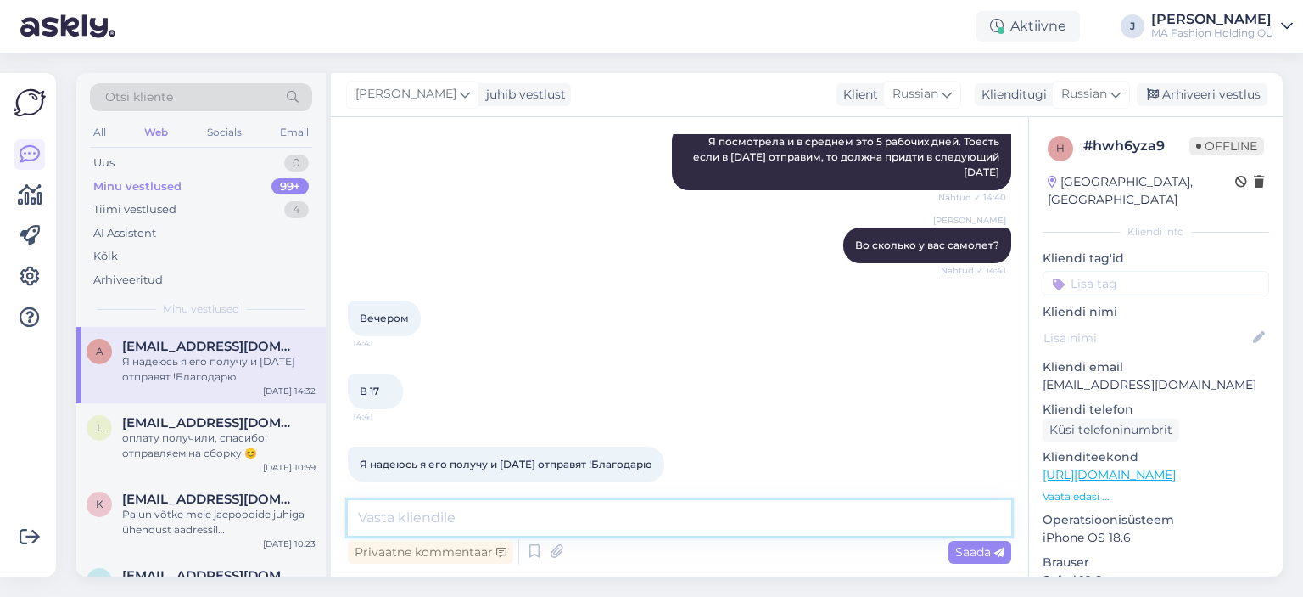
click at [562, 502] on textarea at bounding box center [680, 518] width 664 height 36
type textarea "[PERSON_NAME]"
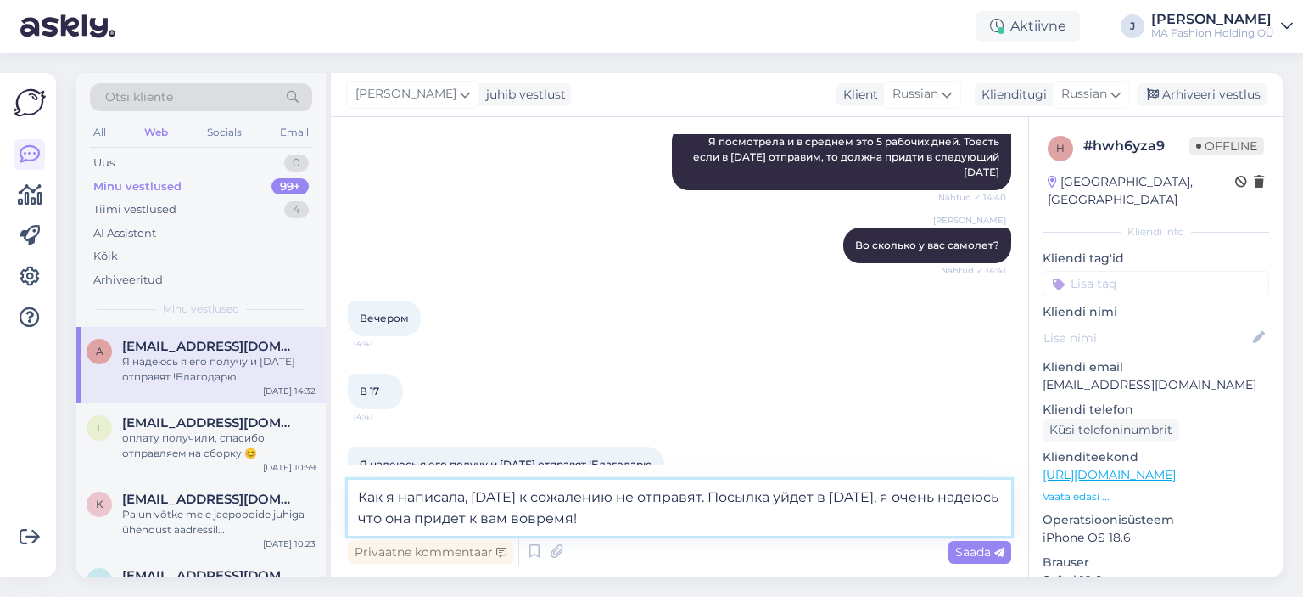
type textarea "Как я написала, [DATE] к сожалению не отправят. Посылка уйдет в [DATE], я очень…"
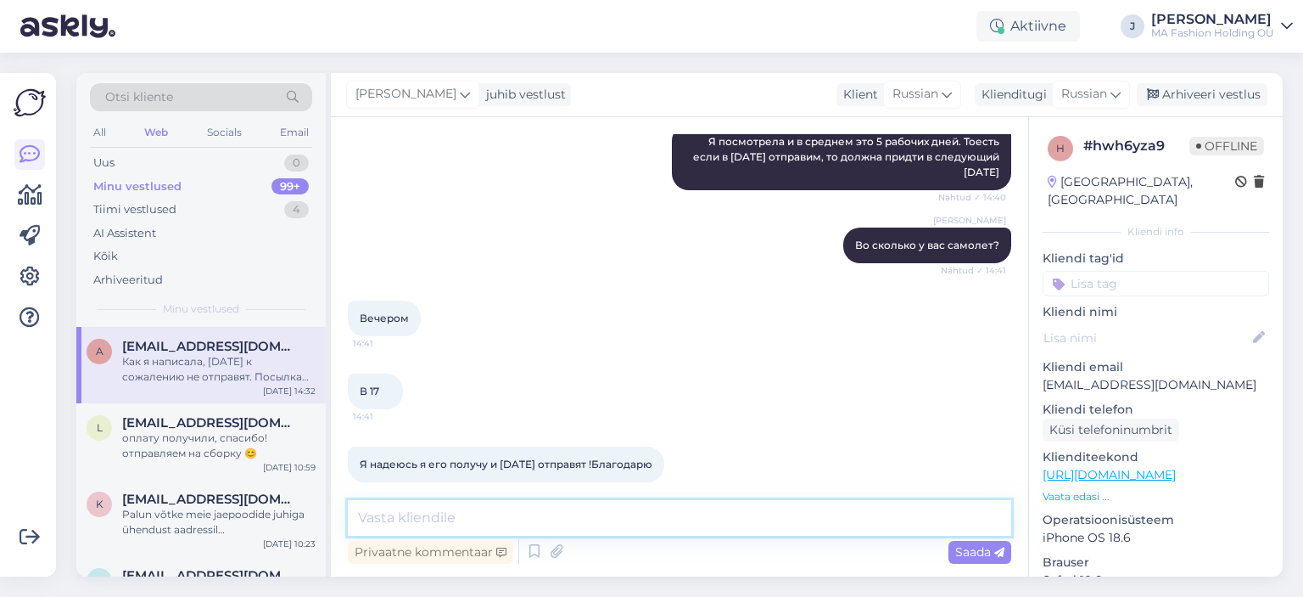
scroll to position [1202, 0]
